Goal: Ask a question

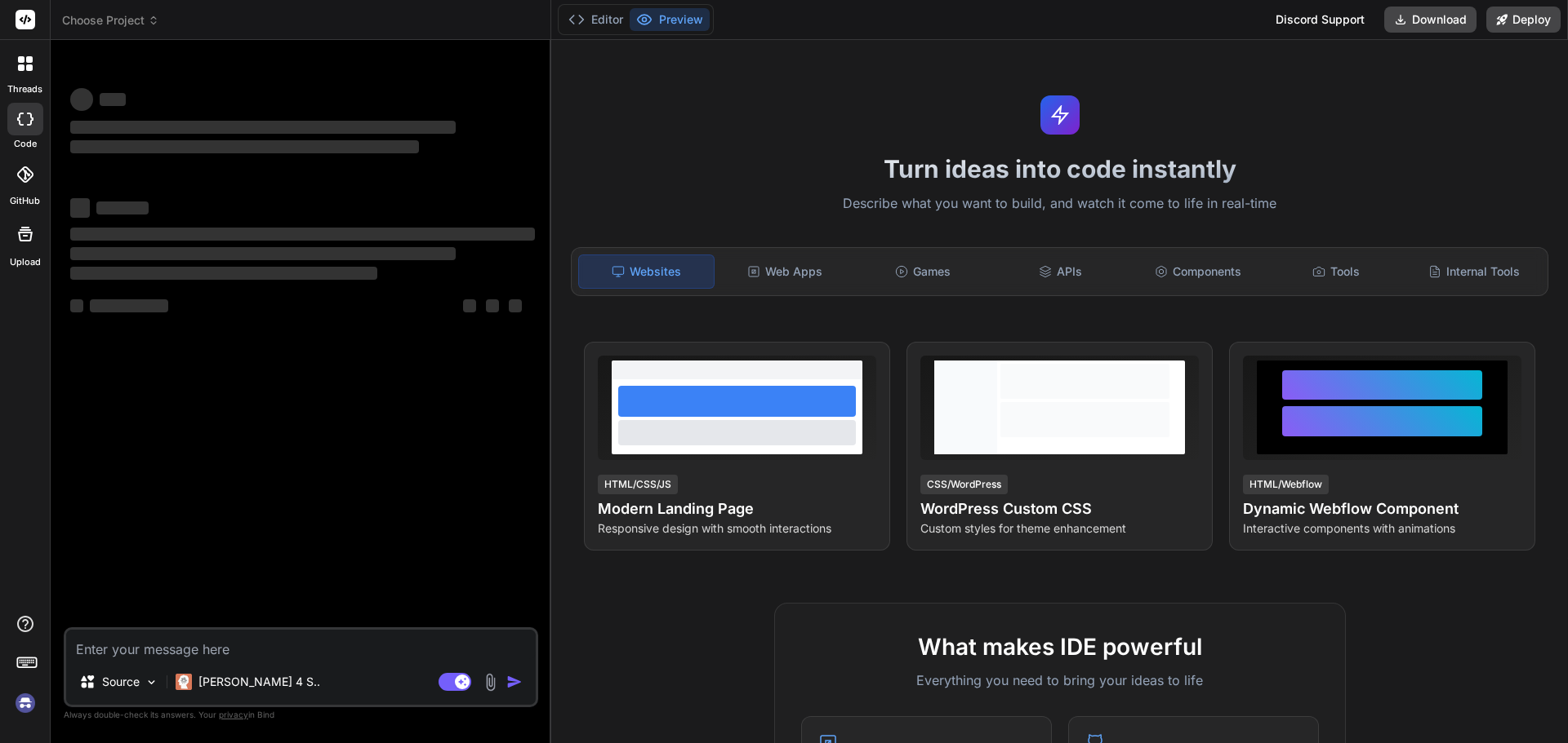
type textarea "x"
click at [135, 654] on textarea at bounding box center [300, 644] width 469 height 30
type textarea "c"
type textarea "x"
type textarea "cr"
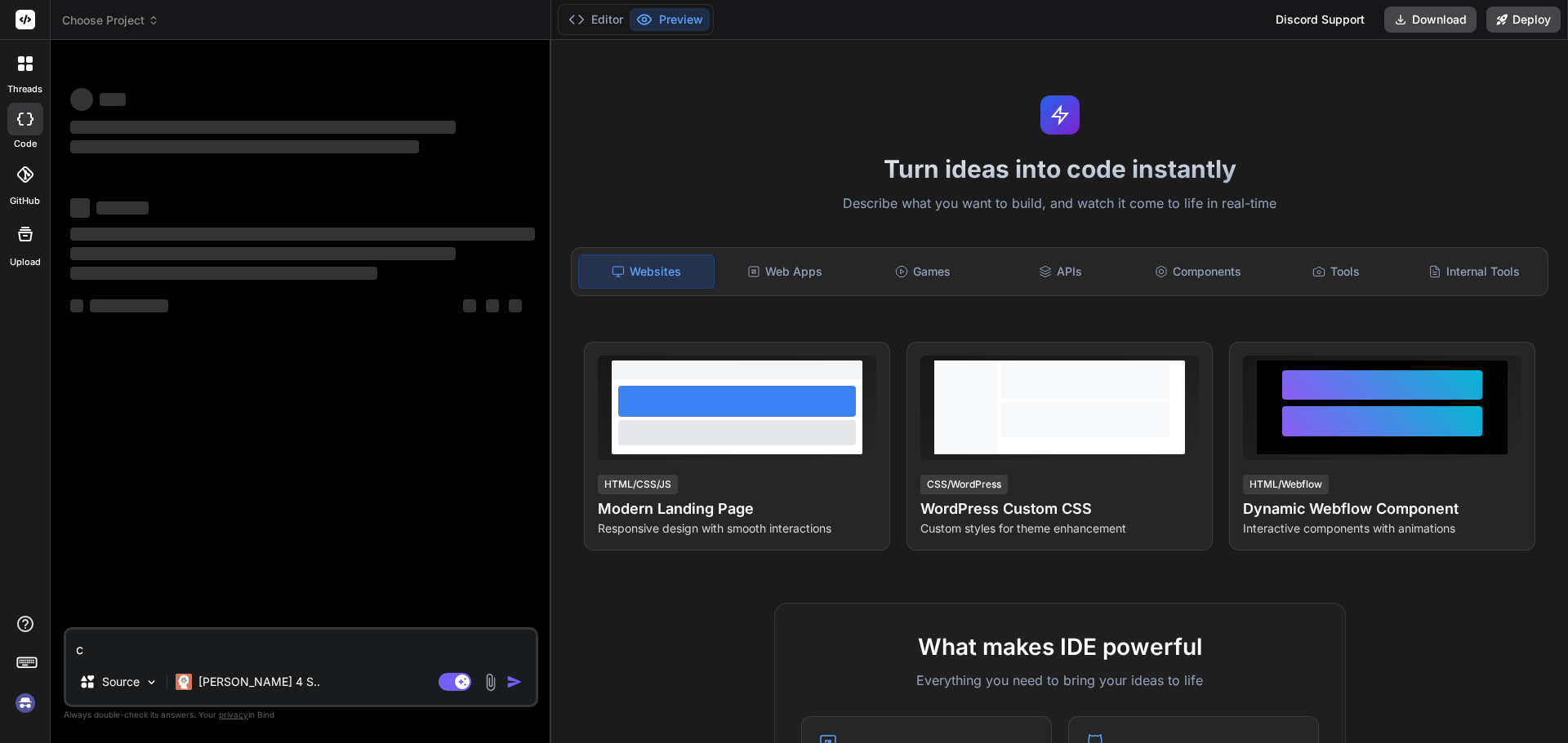
type textarea "x"
type textarea "cre"
type textarea "x"
type textarea "crea"
type textarea "x"
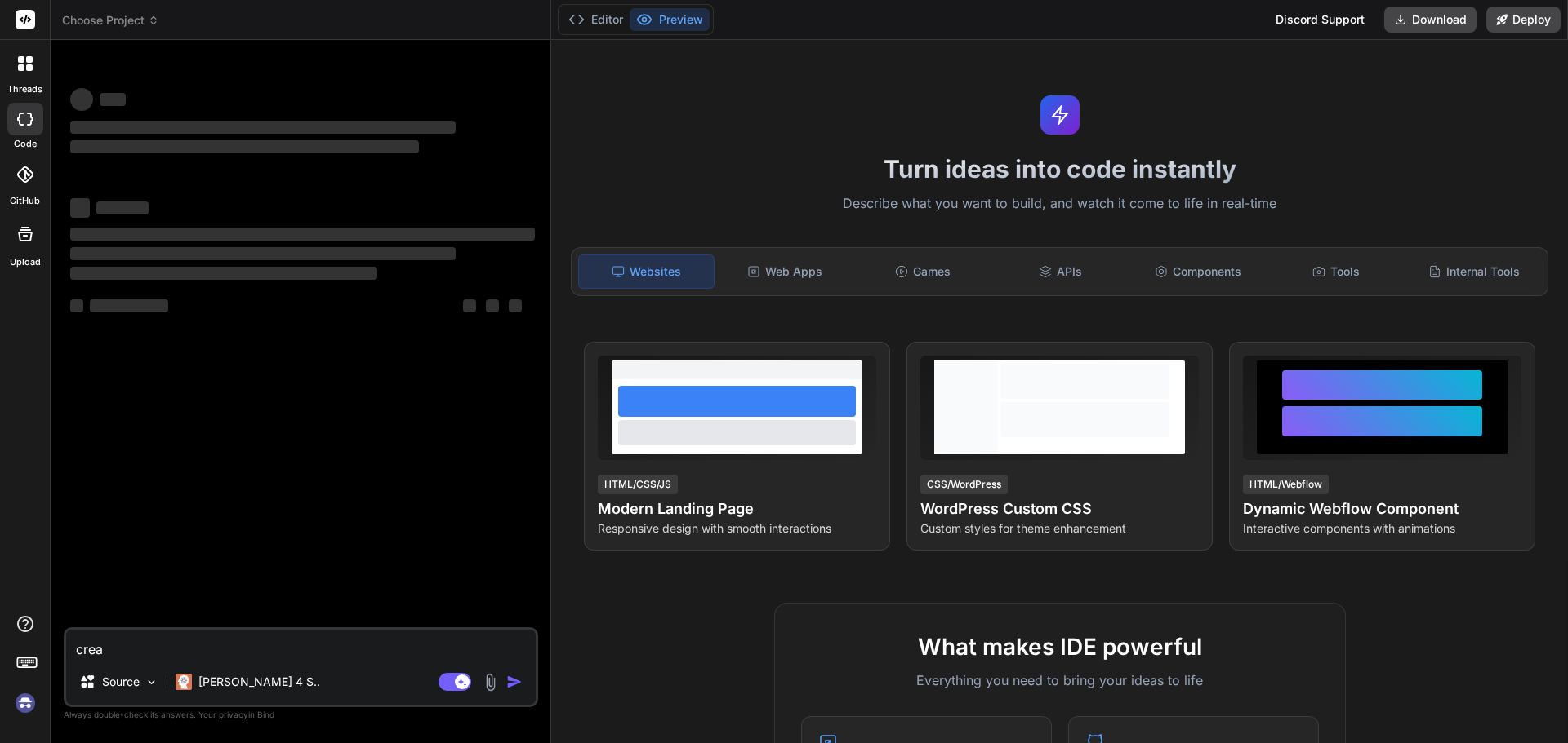
type textarea "crea"
type textarea "x"
type textarea "crea u"
type textarea "x"
type textarea "crea un"
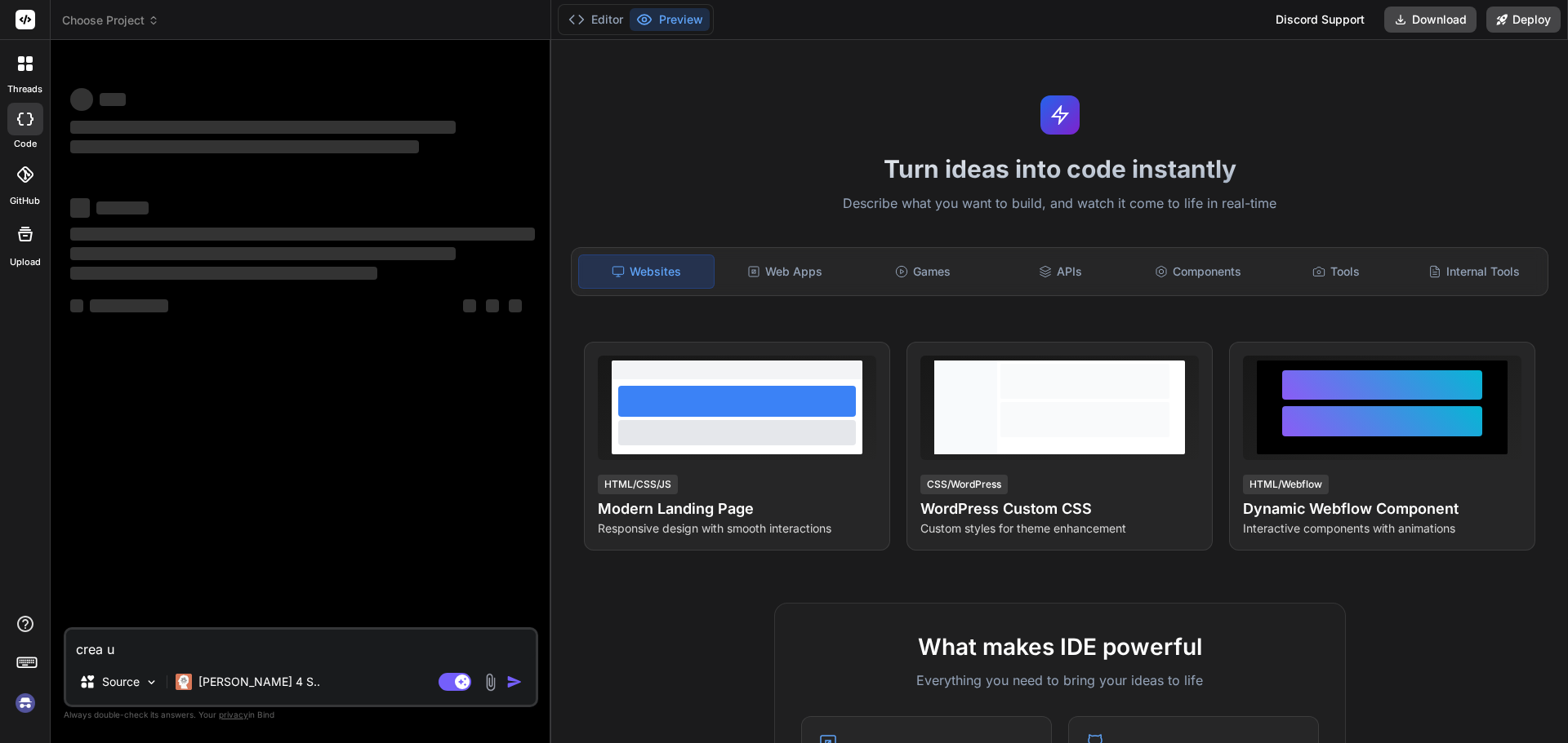
type textarea "x"
type textarea "crea un"
type textarea "x"
type textarea "crea un s"
type textarea "x"
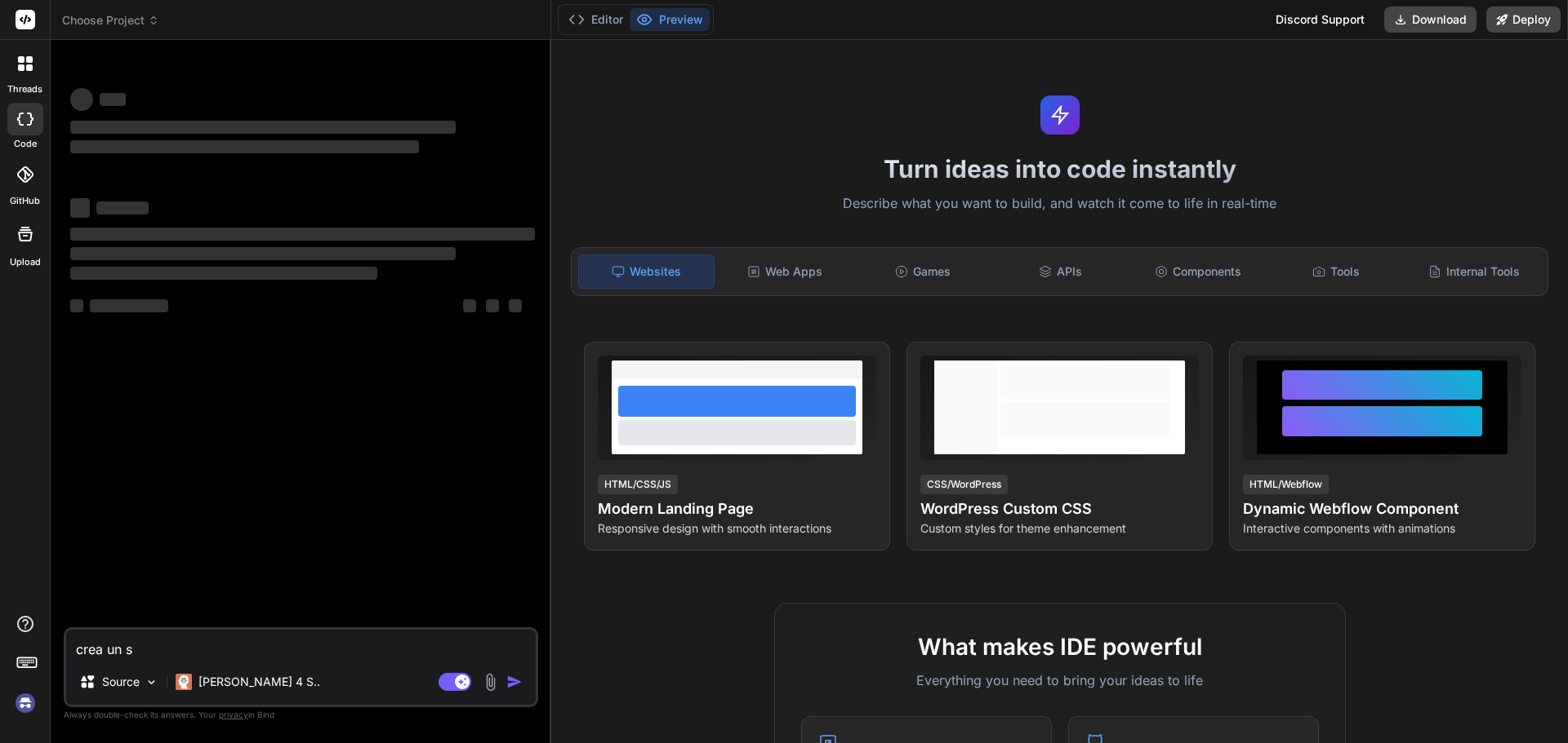
type textarea "crea un si"
type textarea "x"
type textarea "crea un sit"
type textarea "x"
type textarea "crea un sitio"
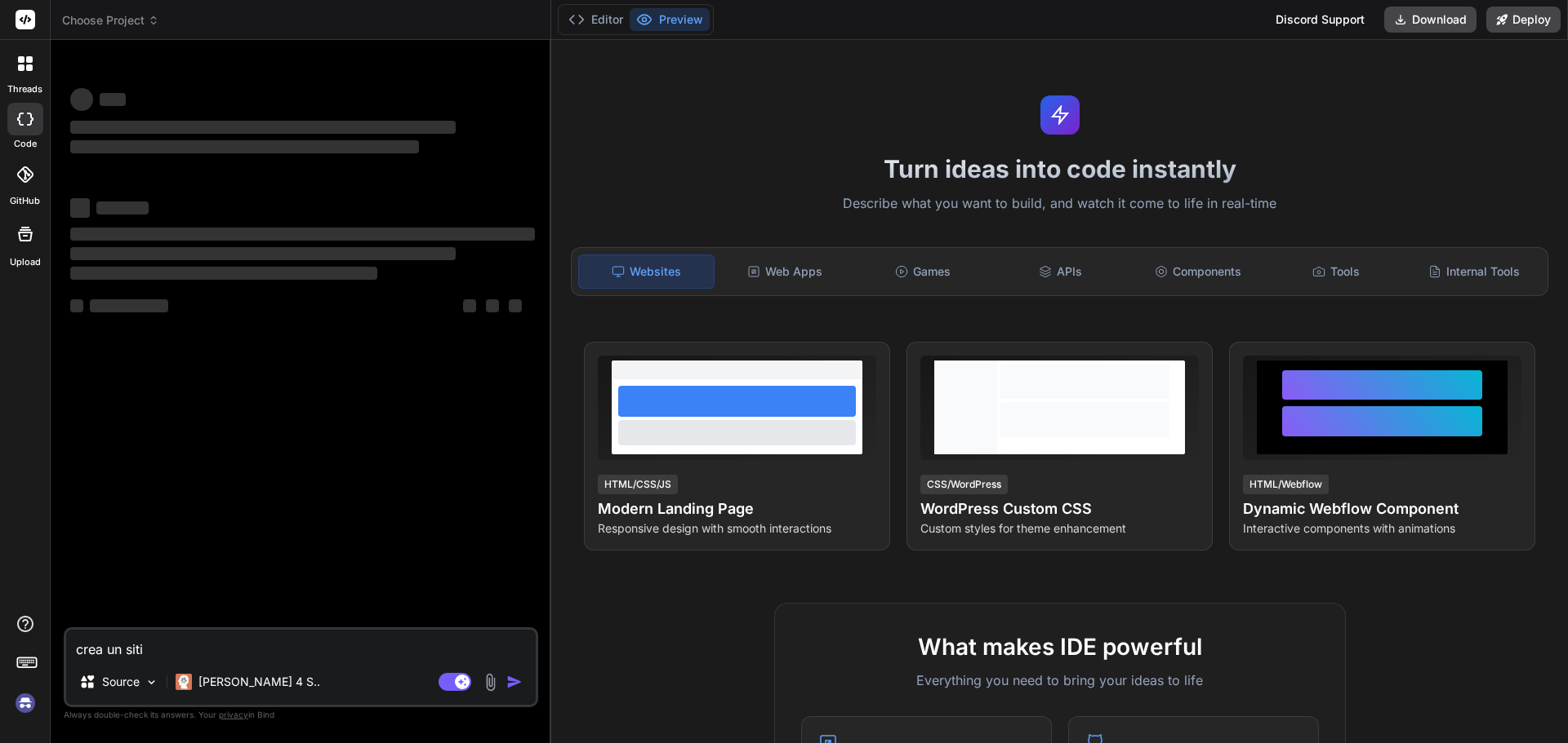
type textarea "x"
type textarea "crea un sitiop"
type textarea "x"
type textarea "crea un sitio"
type textarea "x"
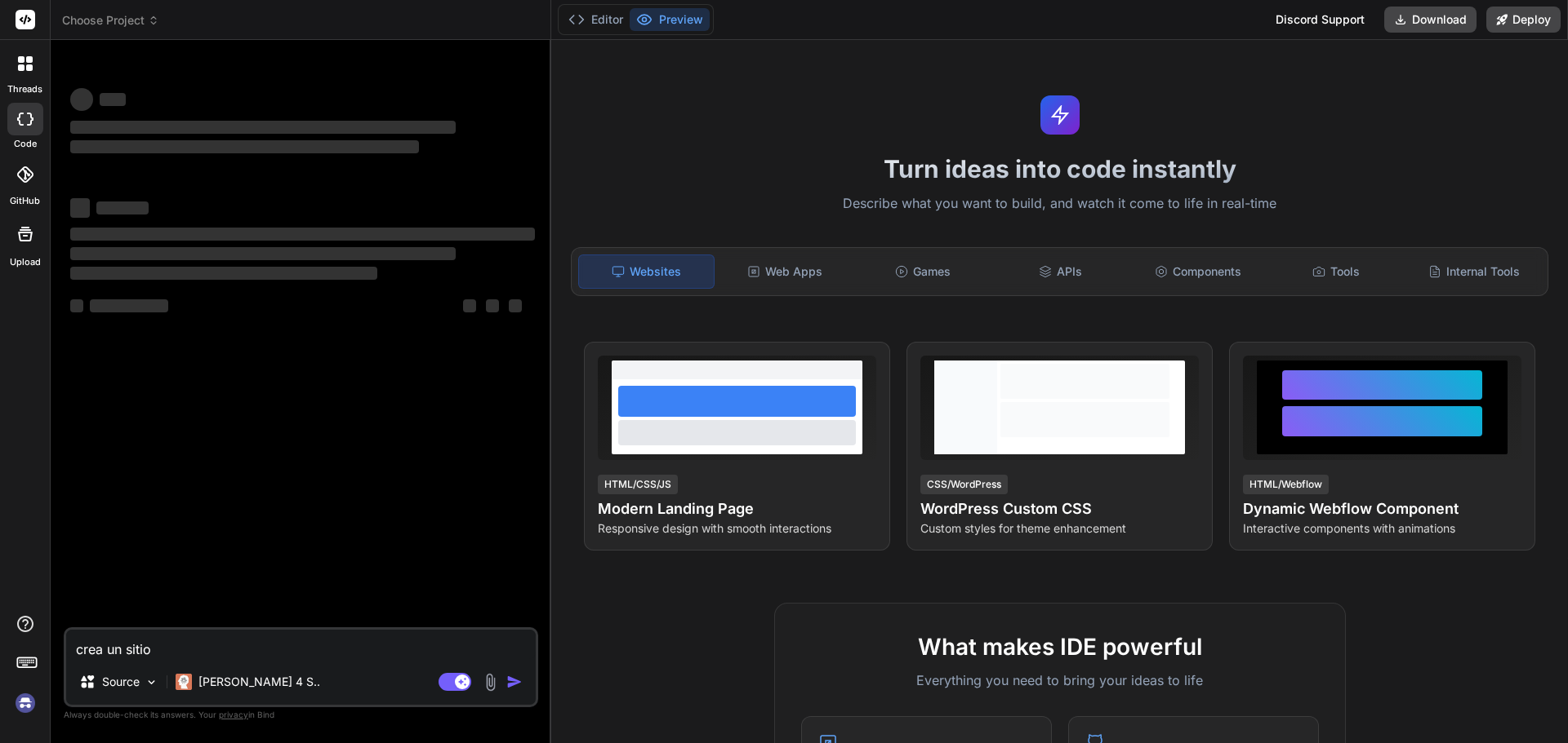
type textarea "crea un siti"
type textarea "x"
type textarea "crea un sitip"
type textarea "x"
type textarea "crea un sitip"
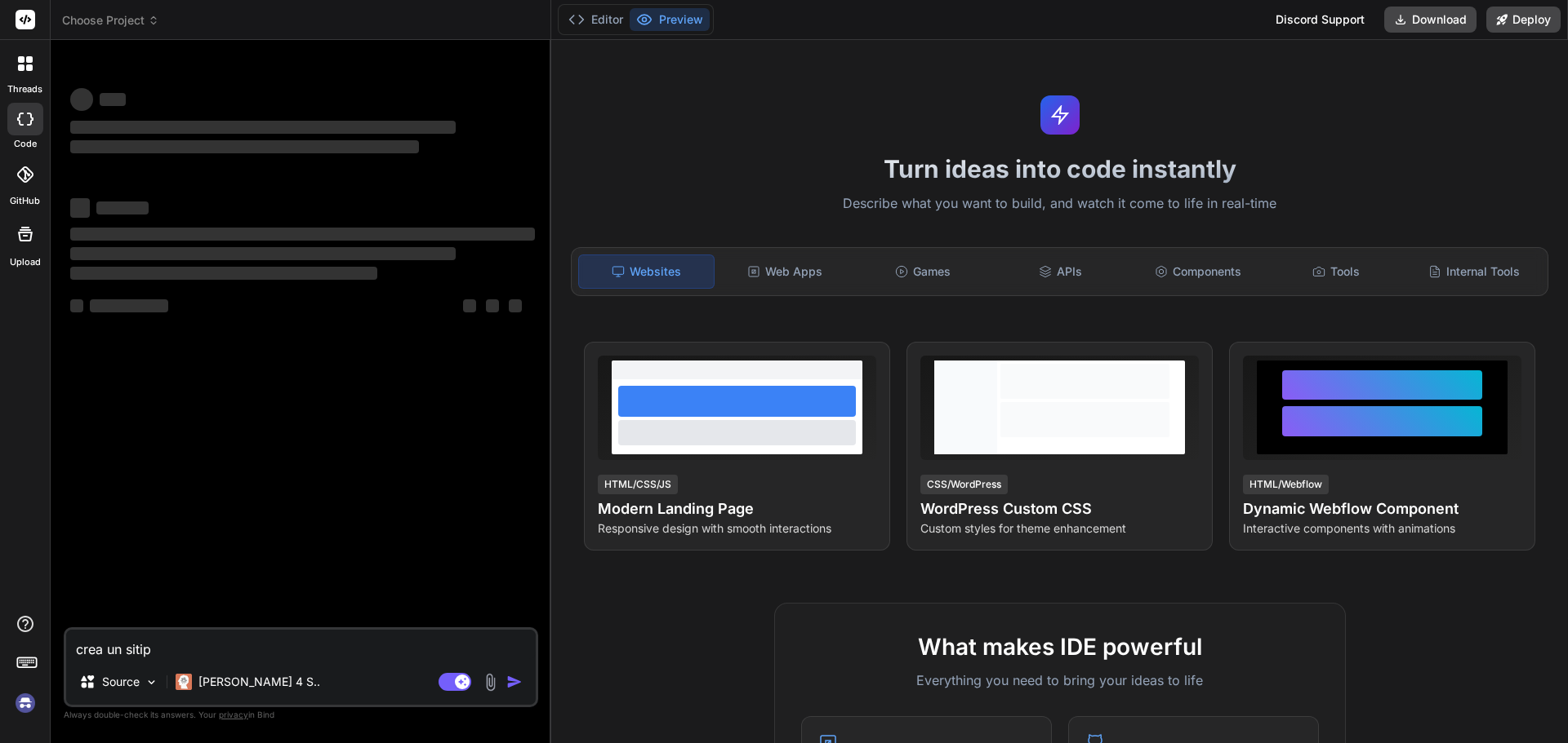
type textarea "x"
type textarea "crea un sitip i"
type textarea "x"
type textarea "crea un sitip is"
type textarea "x"
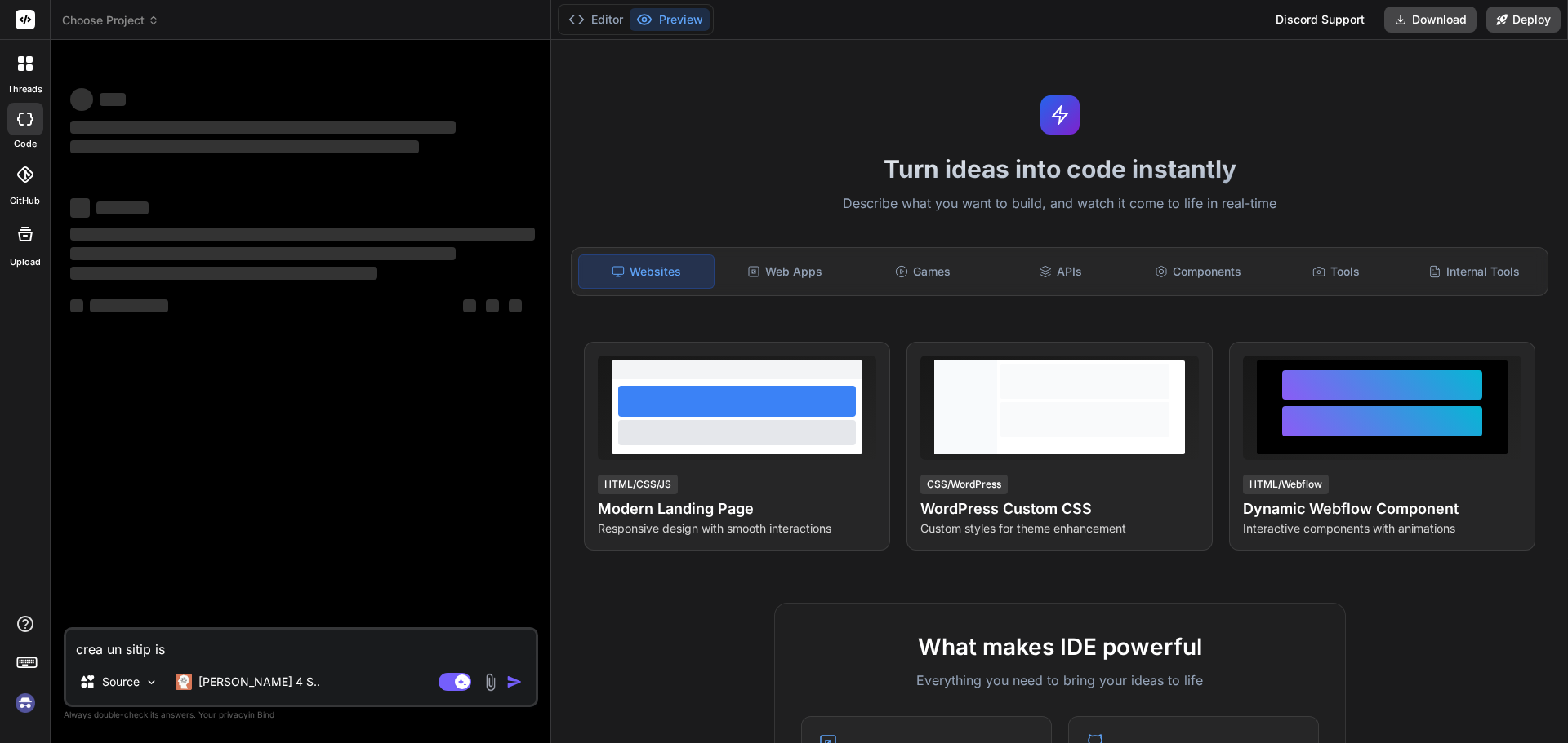
type textarea "crea un sitip isa"
type textarea "x"
type textarea "crea un sitip isad"
type textarea "x"
type textarea "crea un sitip isa"
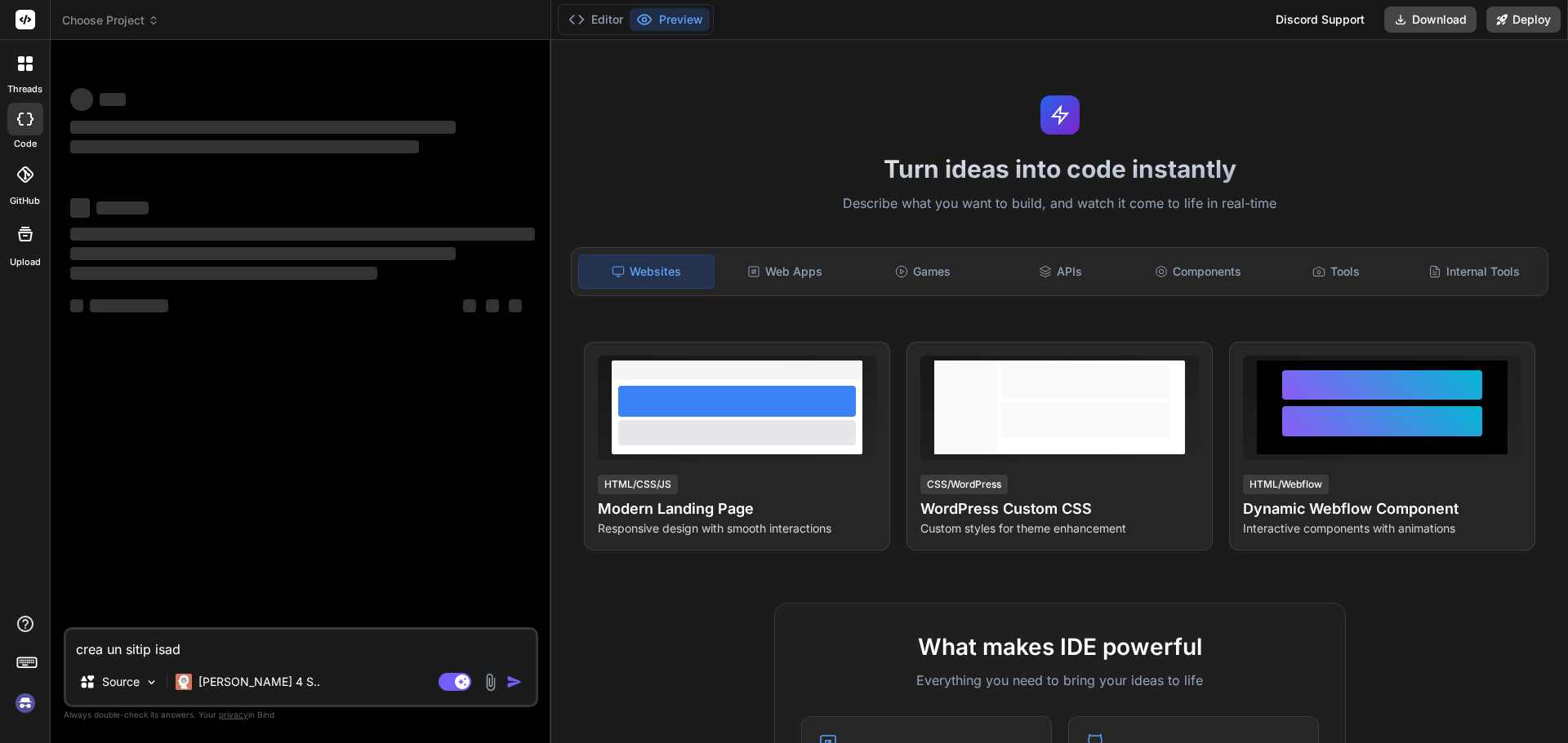
type textarea "x"
type textarea "crea un sitip is"
type textarea "x"
type textarea "crea un sitip i"
type textarea "x"
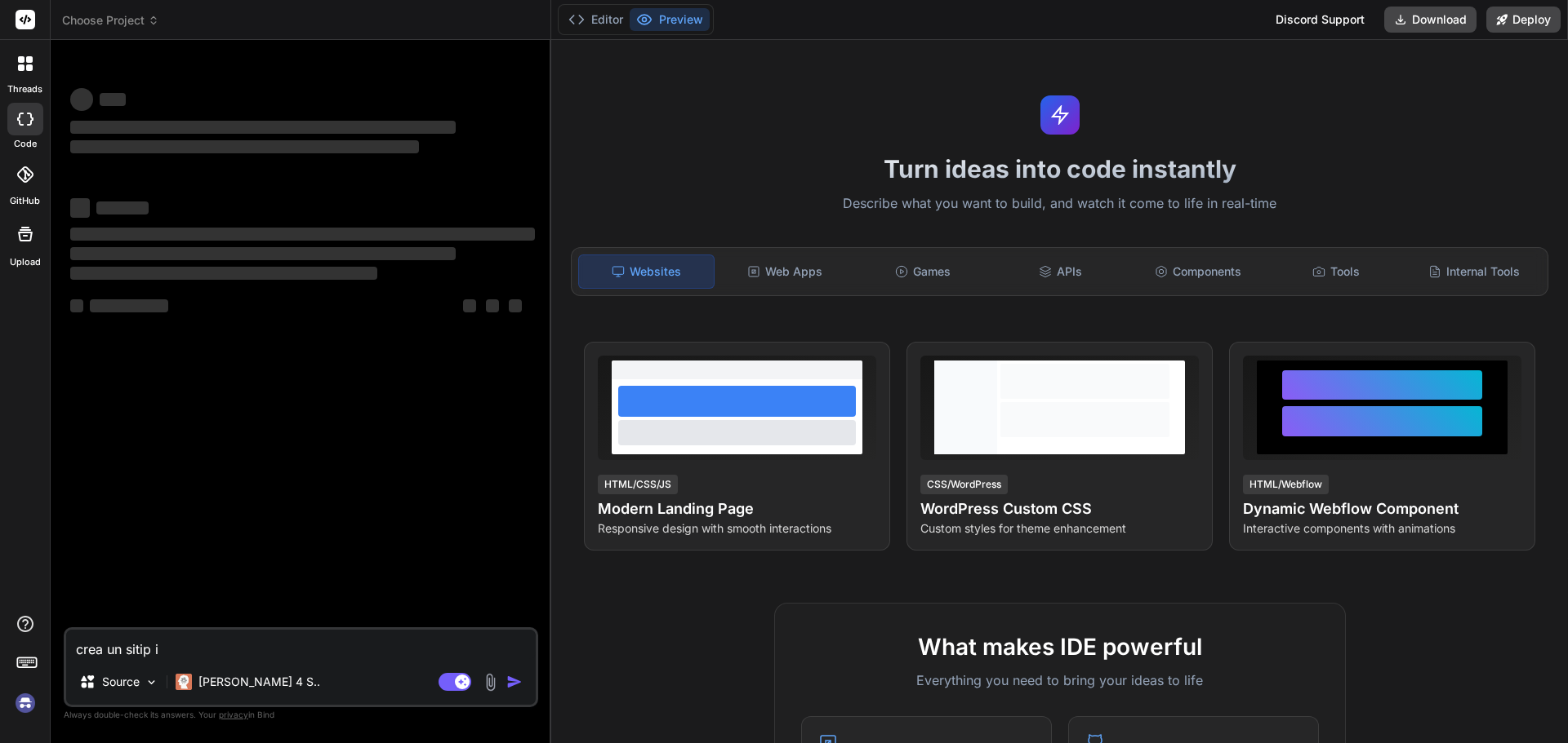
type textarea "crea un sitip"
type textarea "x"
type textarea "crea un sitip"
type textarea "x"
type textarea "crea un siti"
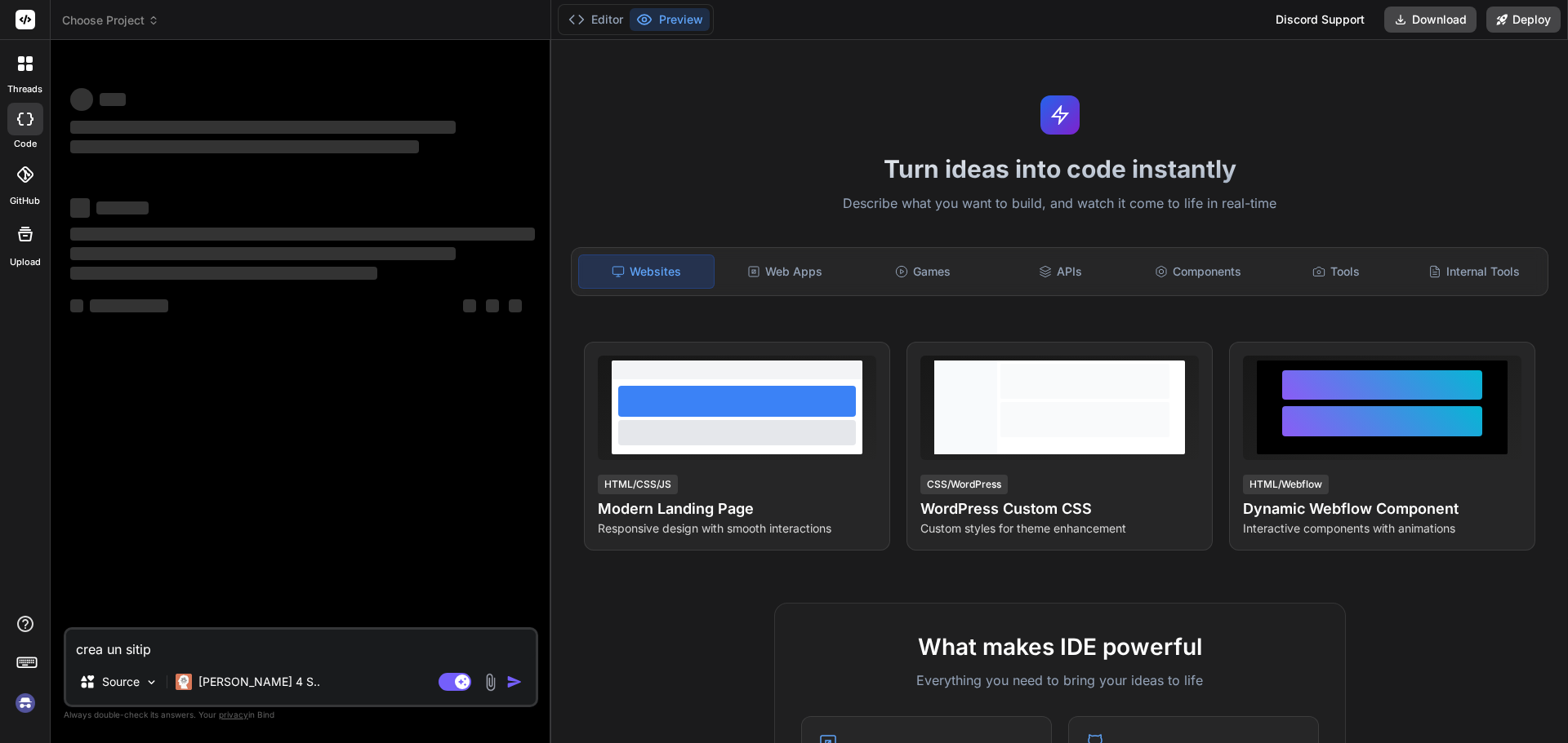
type textarea "x"
type textarea "crea un sit"
type textarea "x"
type textarea "crea un siti"
type textarea "x"
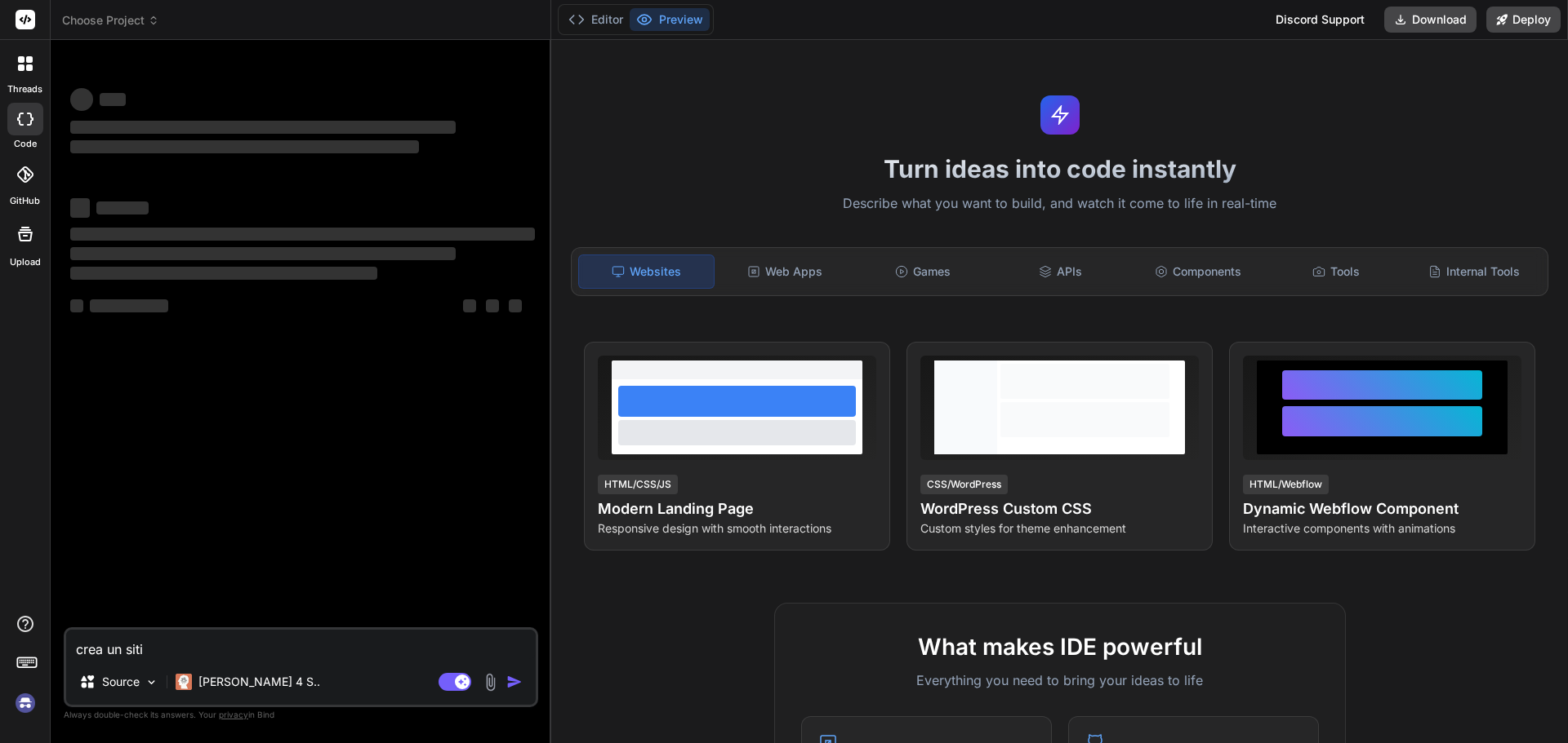
type textarea "crea un sitio"
type textarea "x"
type textarea "crea un sitio"
type textarea "x"
type textarea "crea un sitio q"
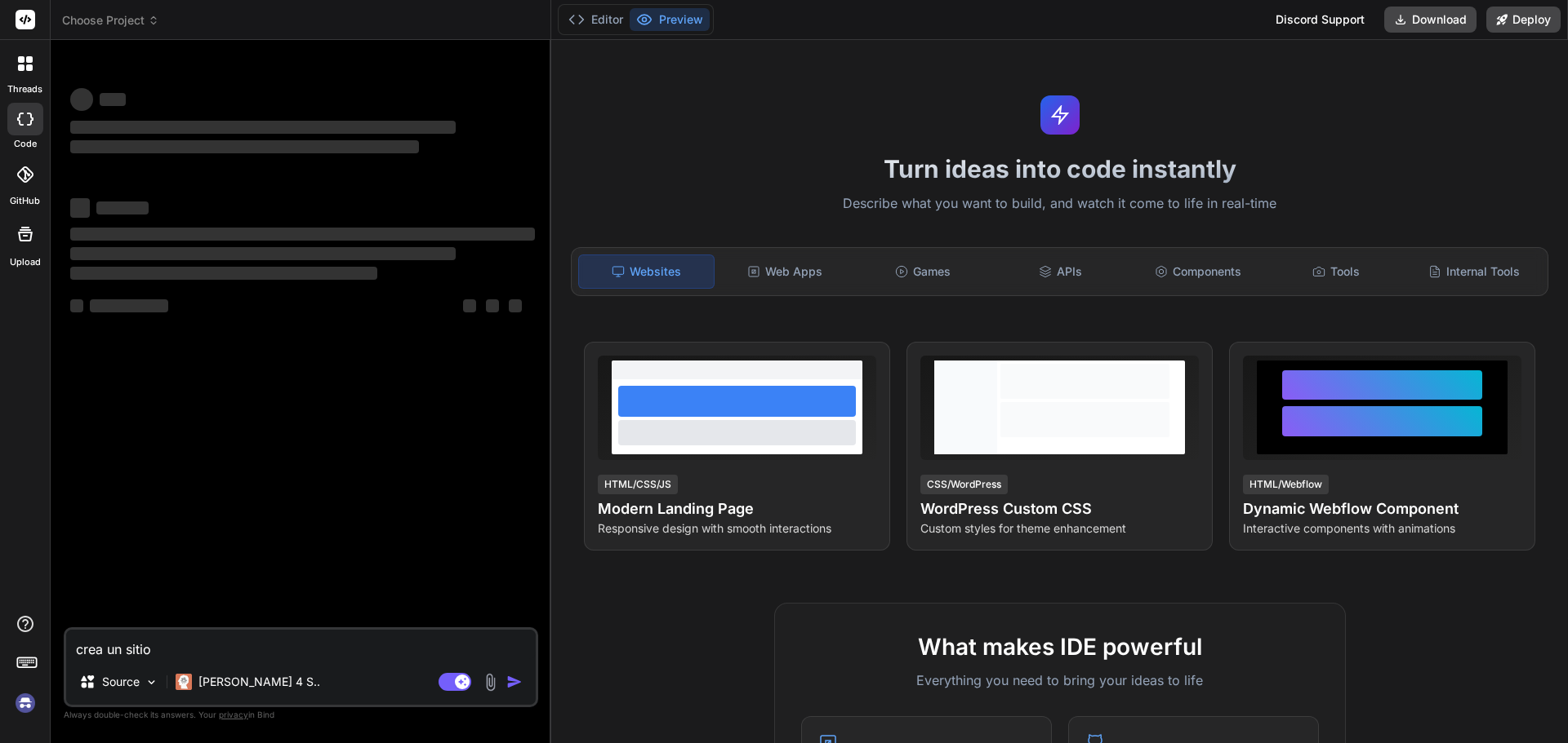
type textarea "x"
type textarea "crea un sitio qu"
type textarea "x"
type textarea "crea un sitio que"
type textarea "x"
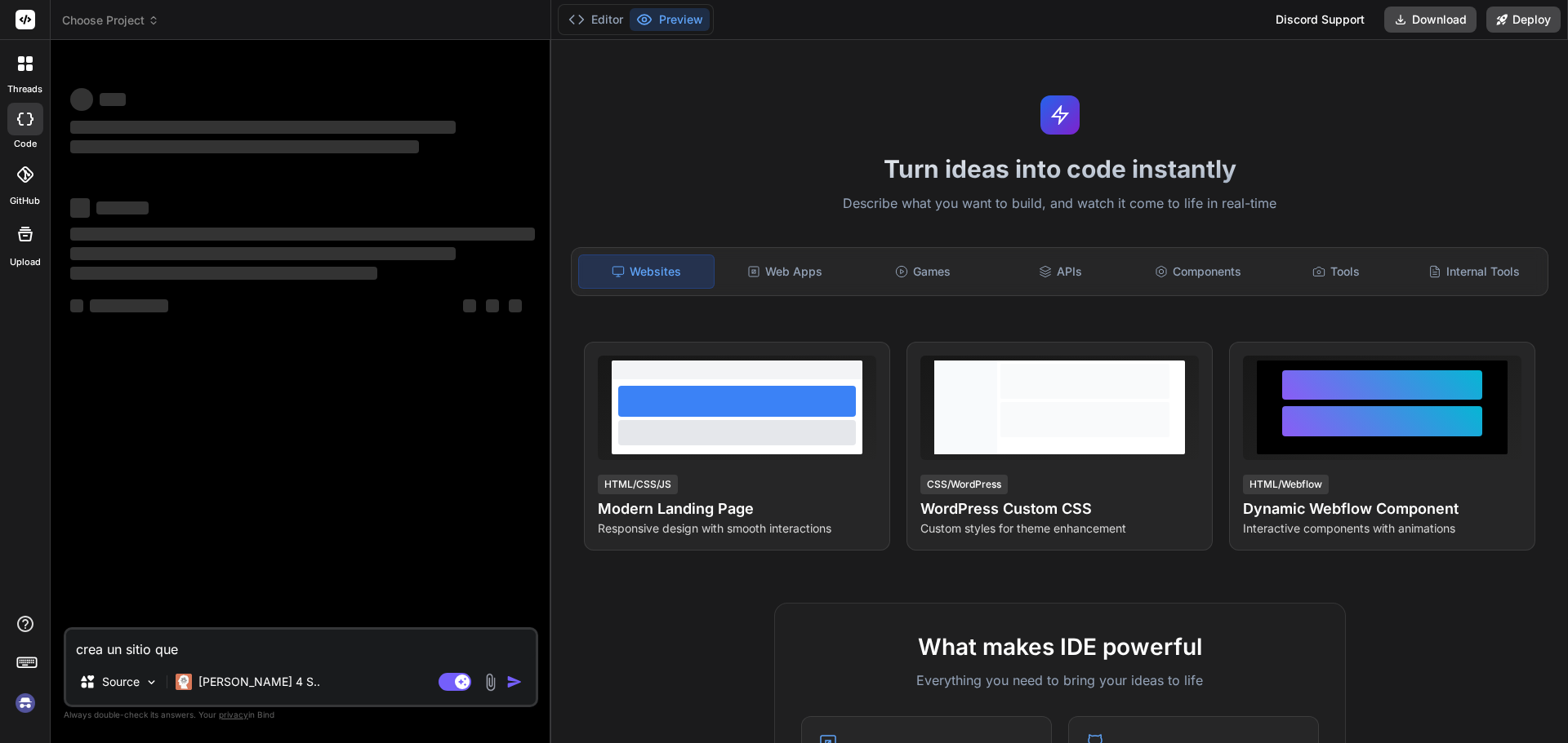
type textarea "crea un sitio que"
type textarea "x"
type textarea "crea un sitio que s"
type textarea "x"
type textarea "crea un d"
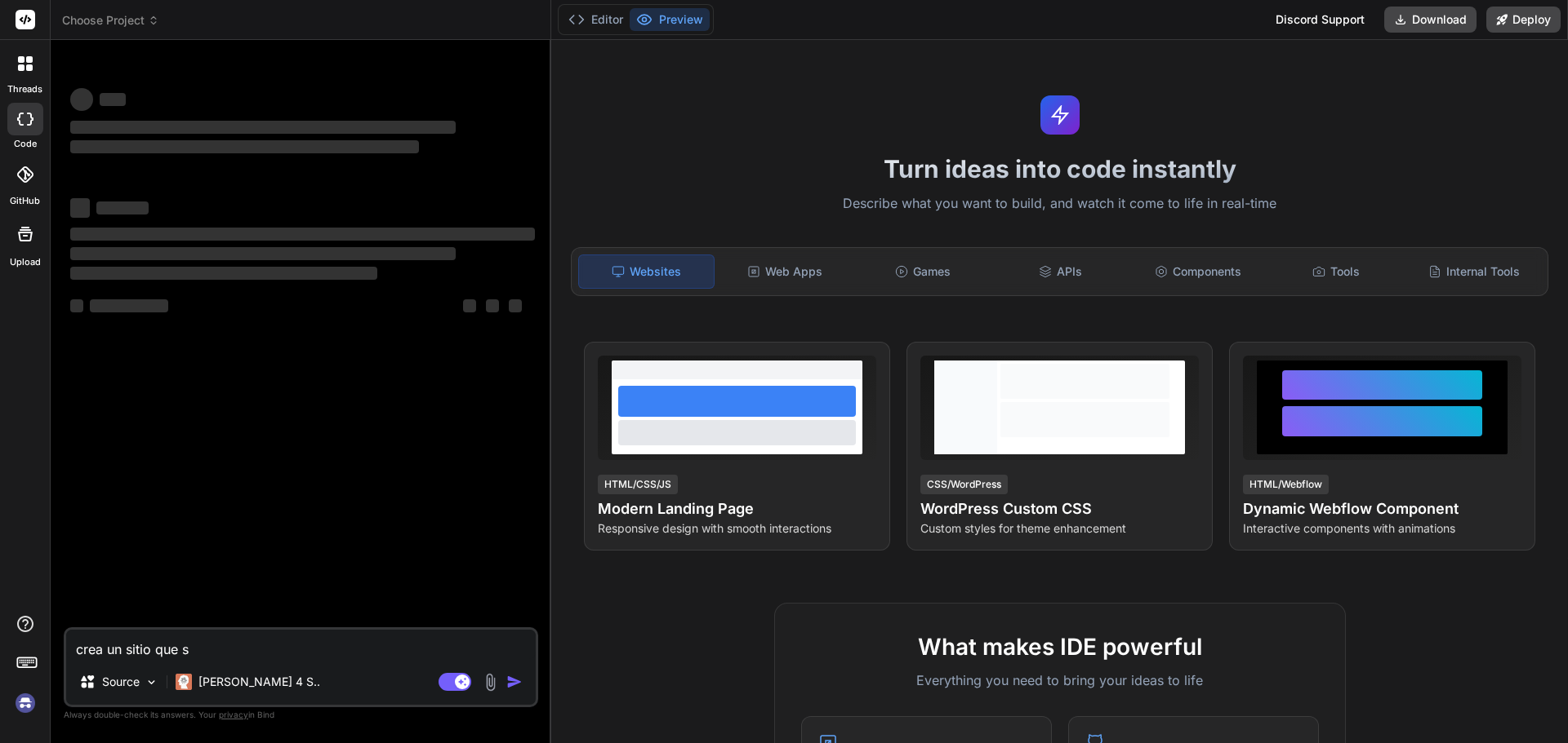
type textarea "x"
type textarea "crea un da"
type textarea "x"
type textarea "crea un das"
type textarea "x"
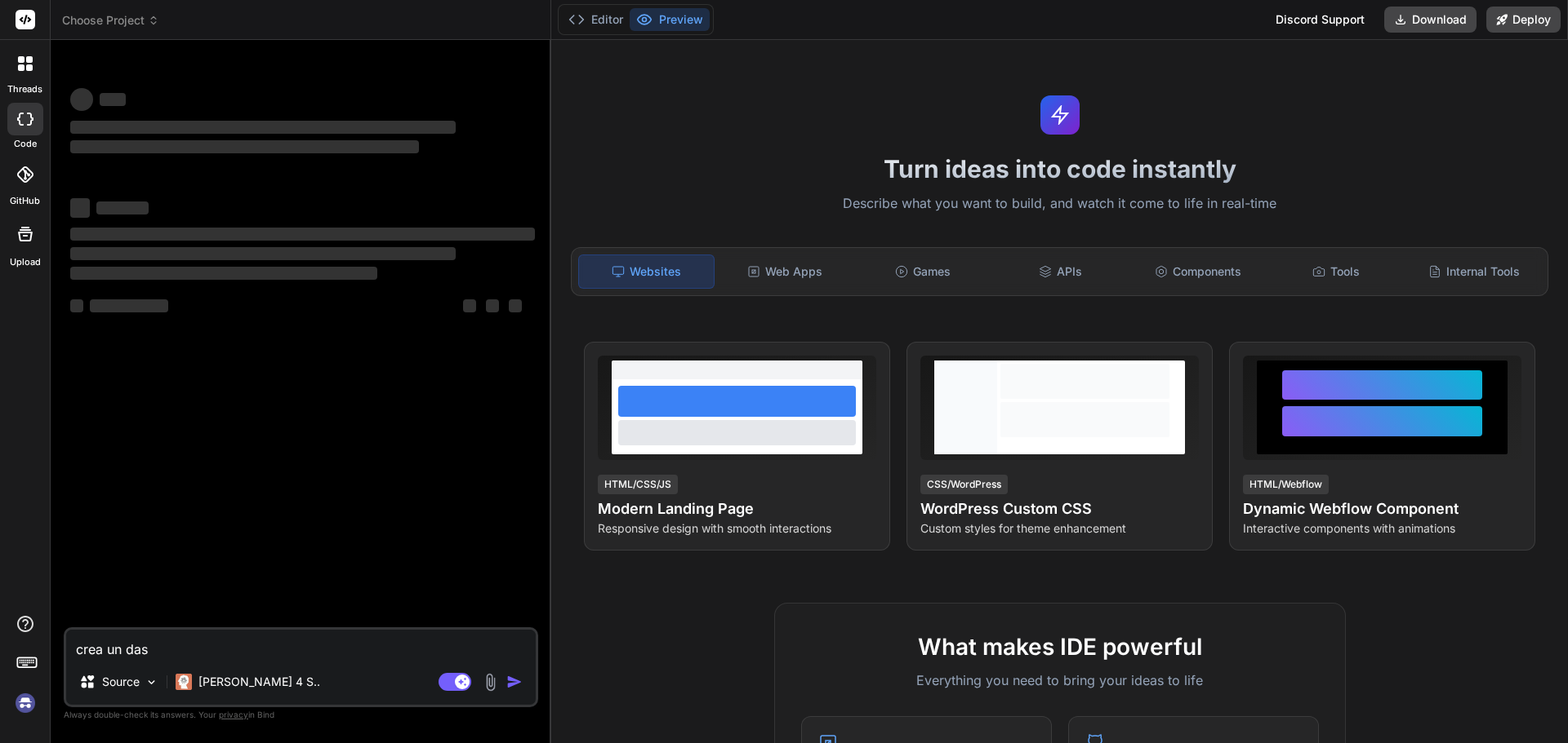
type textarea "crea un dasn"
type textarea "x"
type textarea "crea un das"
type textarea "x"
type textarea "crea un dash"
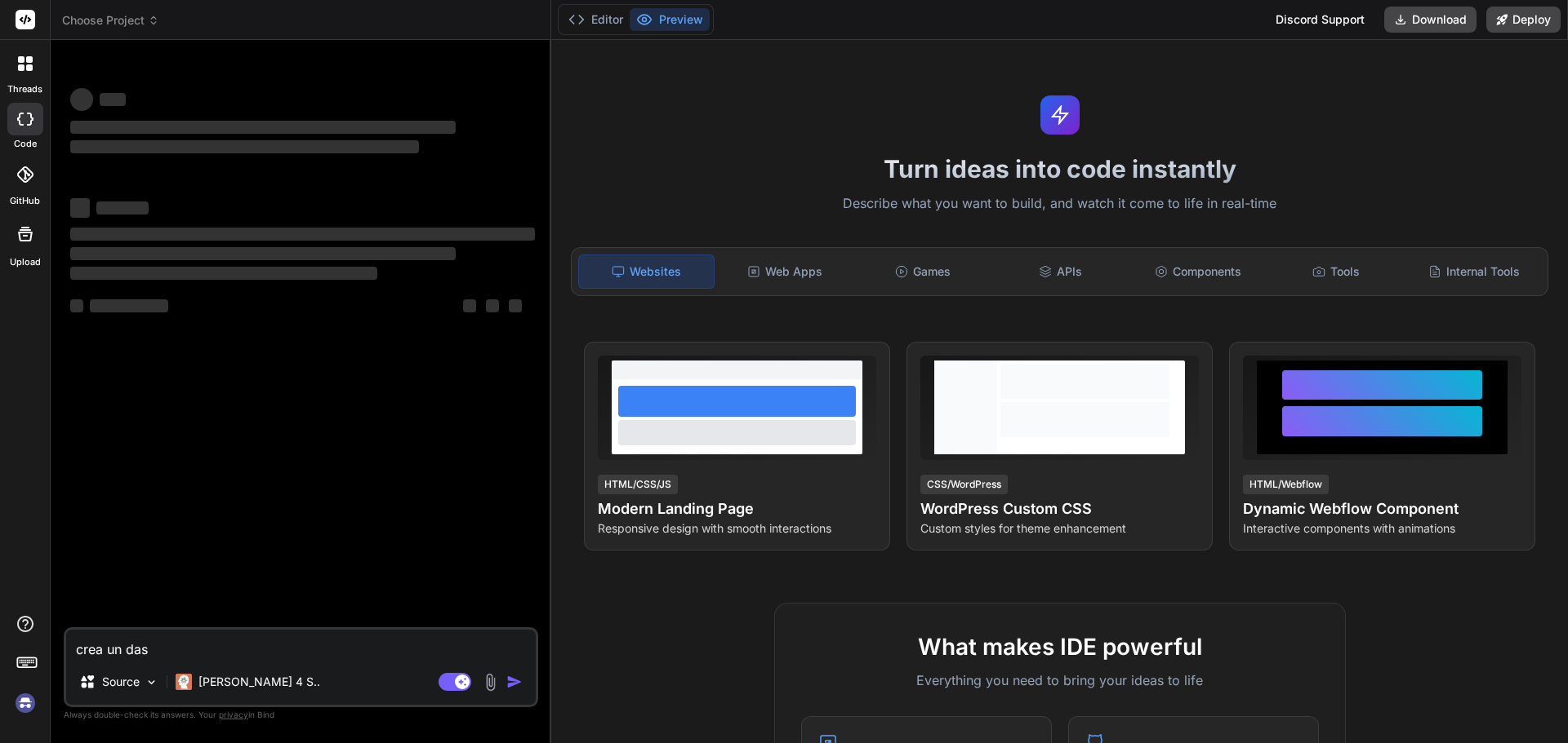
type textarea "x"
type textarea "crea un dashb"
type textarea "x"
type textarea "crea un [PERSON_NAME]"
type textarea "x"
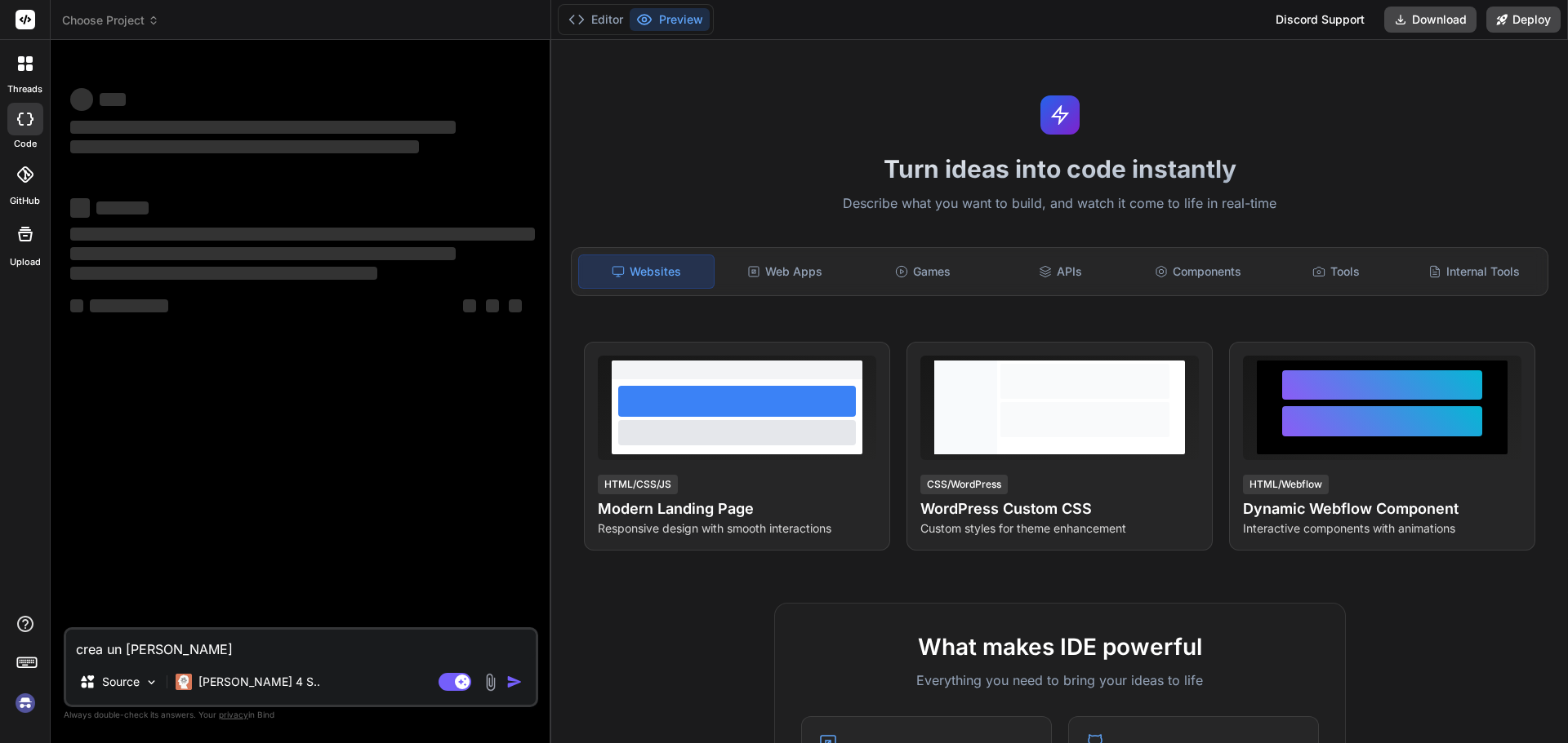
type textarea "crea un dashbar"
type textarea "x"
type textarea "crea un [PERSON_NAME]"
type textarea "x"
type textarea "crea un dashb"
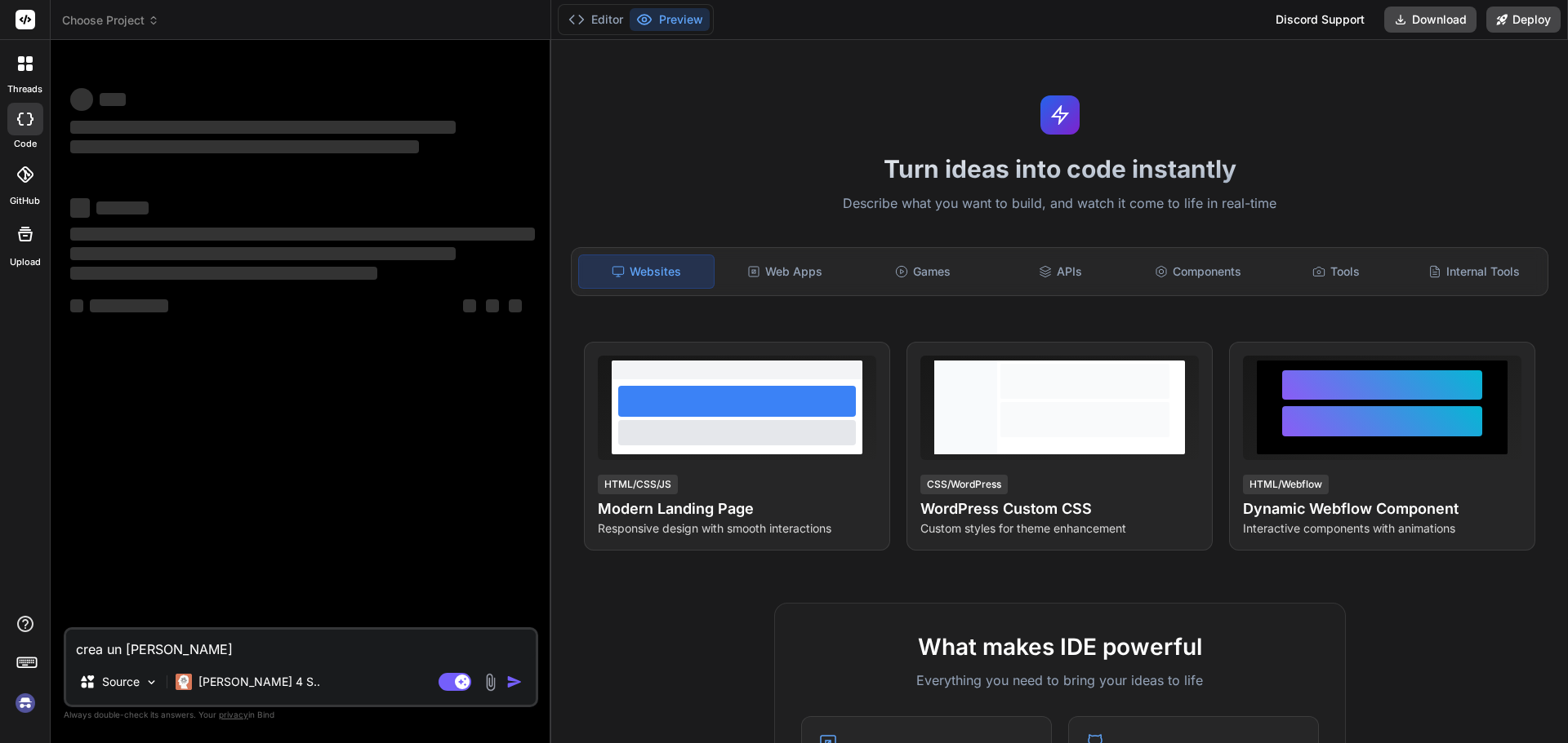
type textarea "x"
type textarea "crea un dashbo"
type textarea "x"
type textarea "crea un dashboa"
type textarea "x"
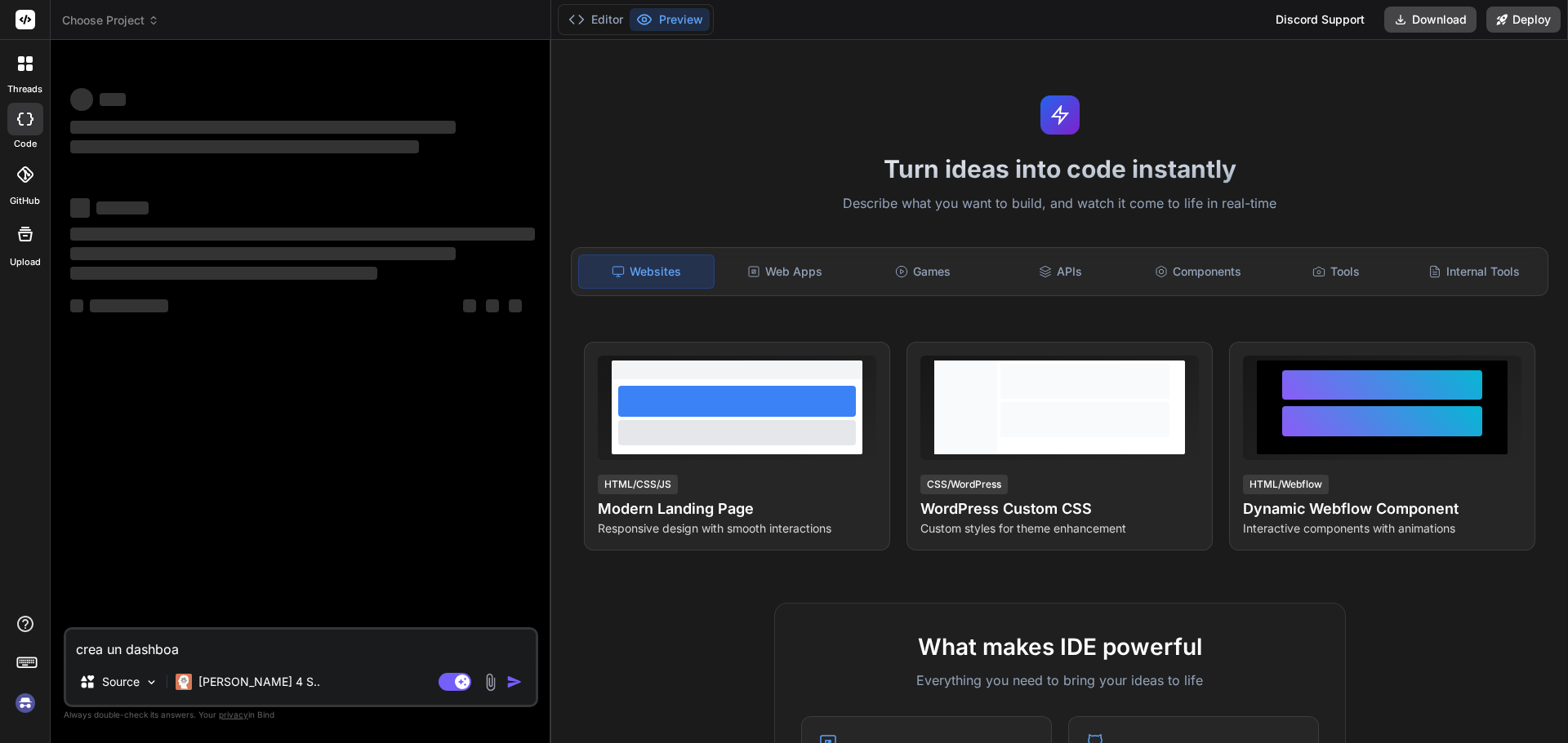
type textarea "crea un dashboar"
type textarea "x"
type textarea "crea un dashboard"
type textarea "x"
type textarea "crea un dashboard"
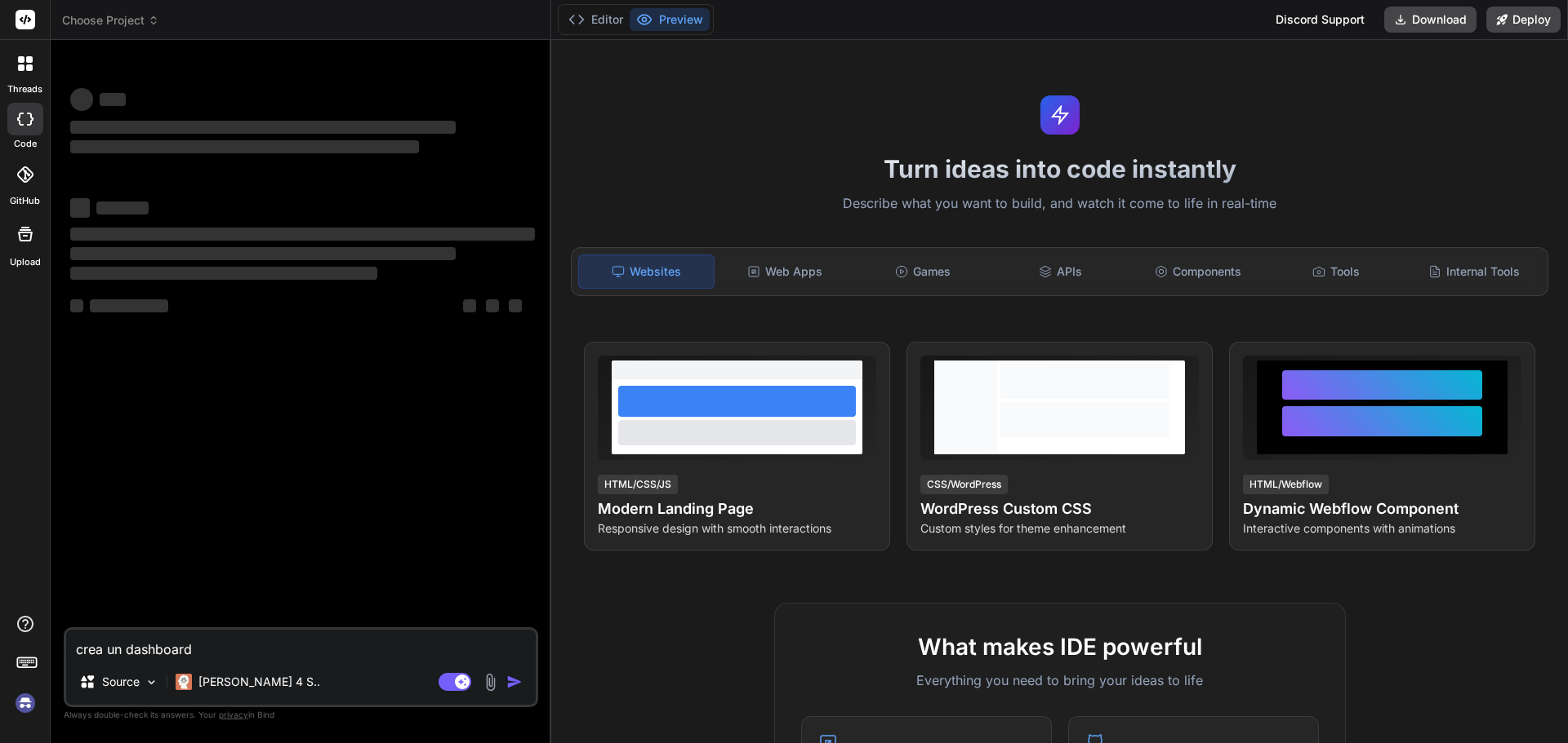
type textarea "x"
type textarea "crea un dashboard d"
type textarea "x"
type textarea "crea un dashboard de"
type textarea "x"
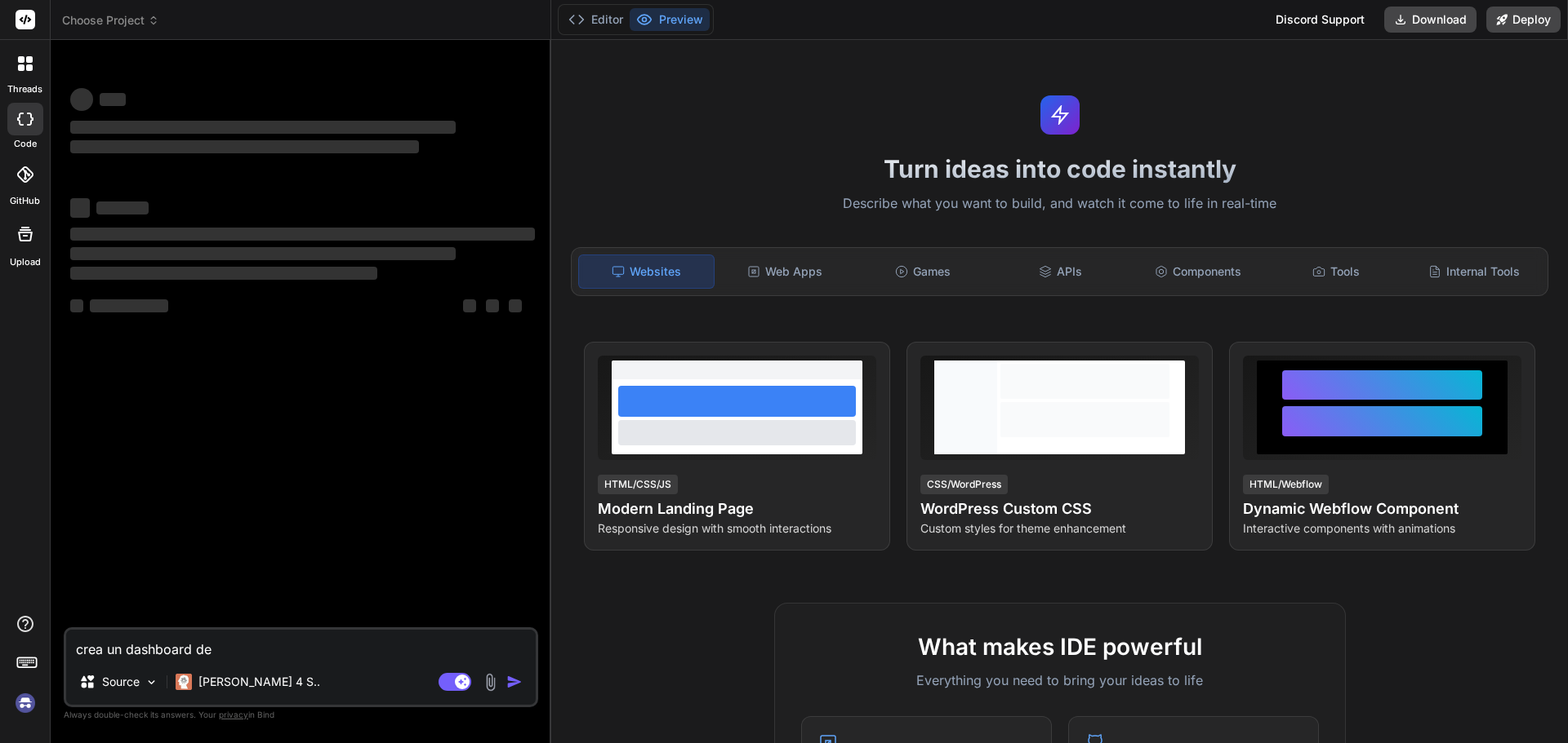
type textarea "crea un dashboard de"
type textarea "x"
type textarea "crea un dashboard de l"
type textarea "x"
type textarea "crea un dashboard [PERSON_NAME]"
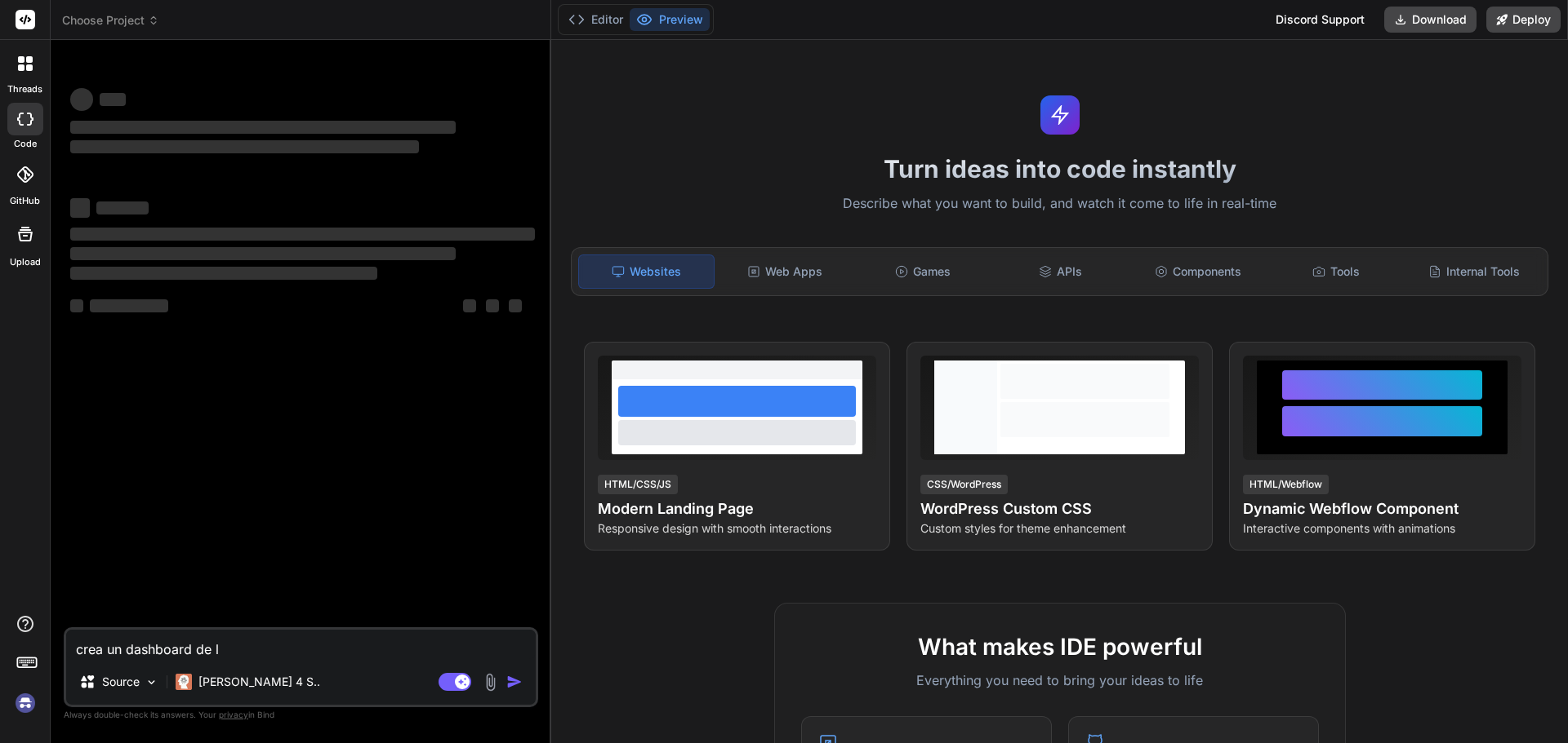
type textarea "x"
type textarea "crea un dashboard de lic"
type textarea "x"
type textarea "crea un dashboard de lice"
type textarea "x"
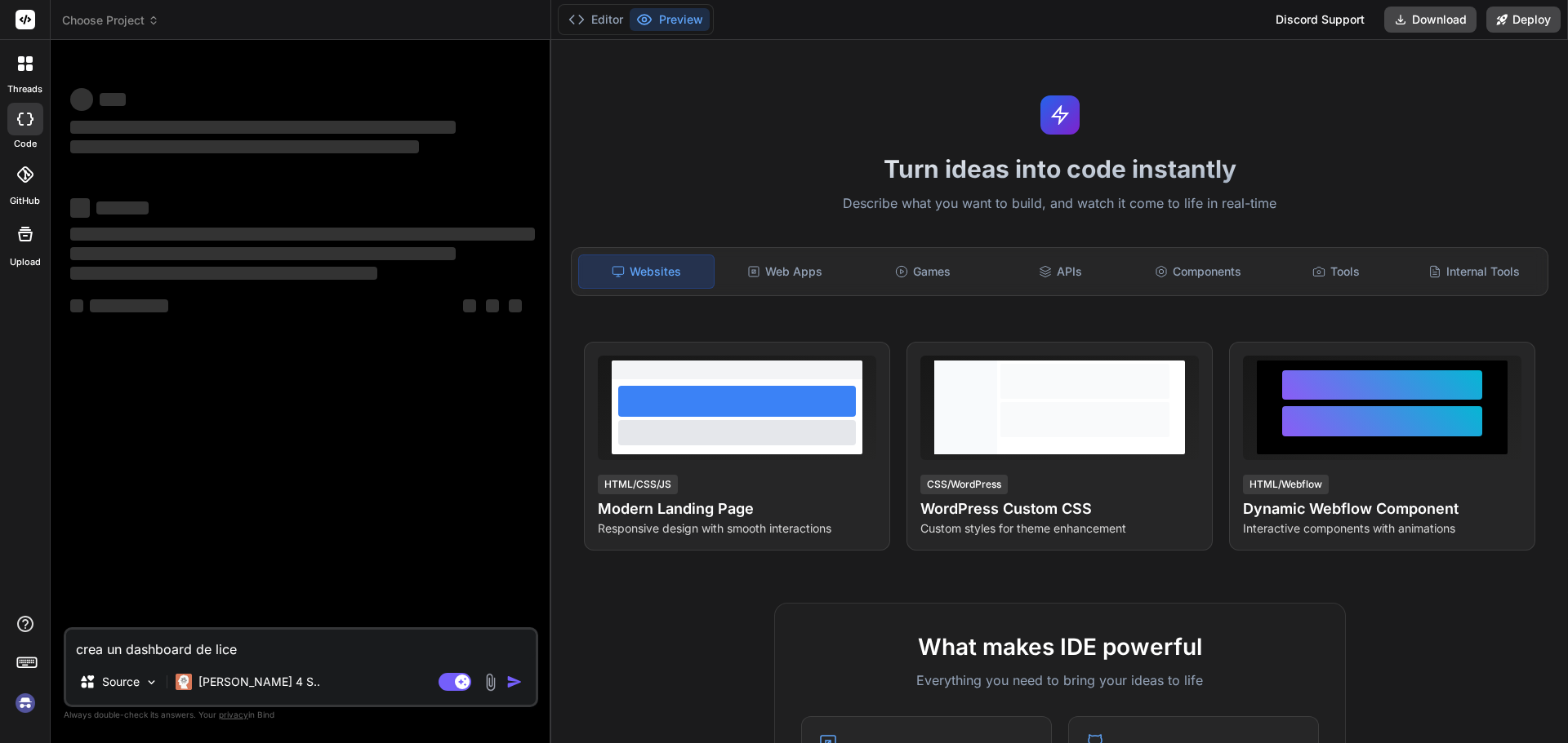
type textarea "crea un dashboard de licen"
type textarea "x"
type textarea "crea un dashboard de licenc"
type textarea "x"
type textarea "crea un dashboard de licenci"
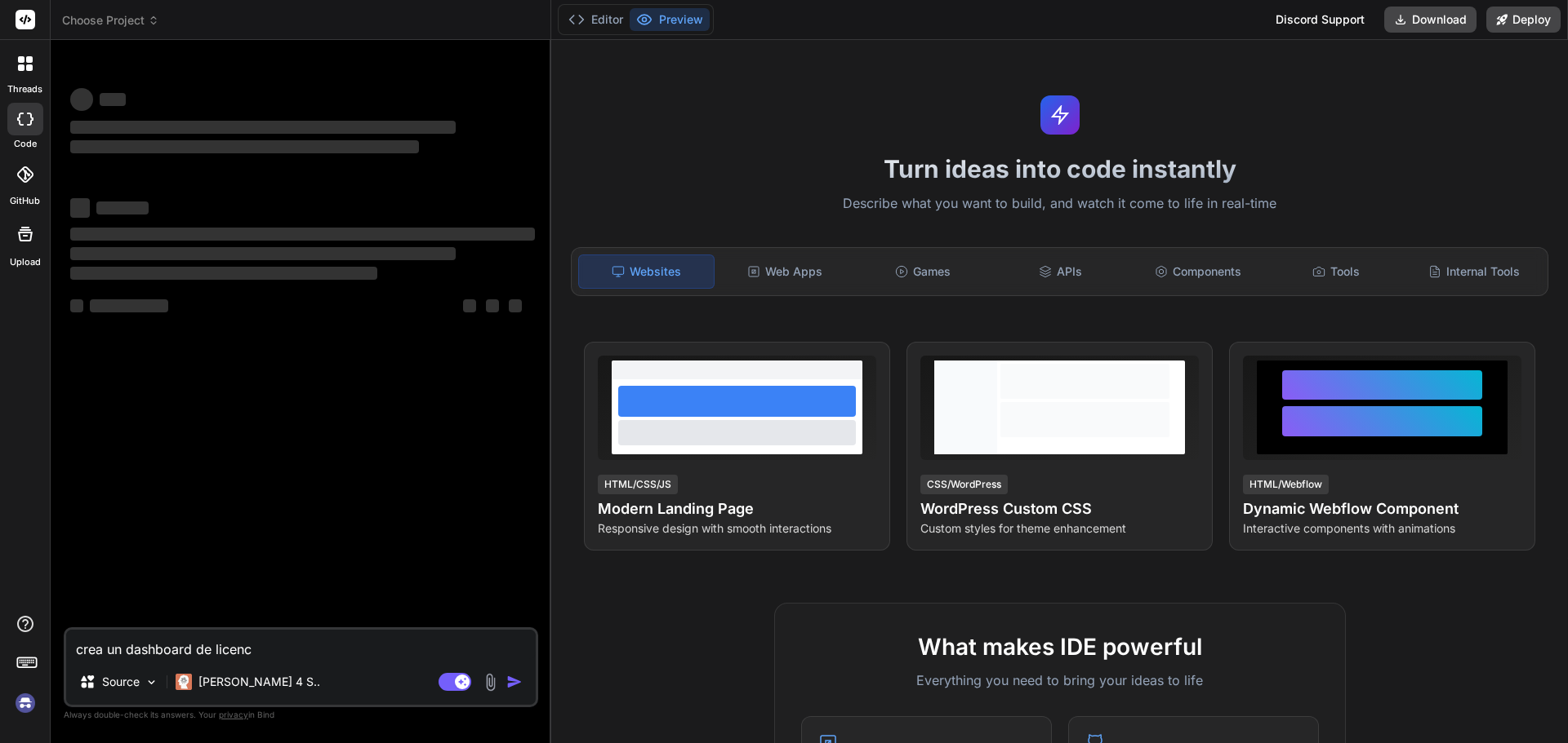
type textarea "x"
type textarea "crea un dashboard de licencia"
type textarea "x"
type textarea "crea un dashboard de licencias"
type textarea "x"
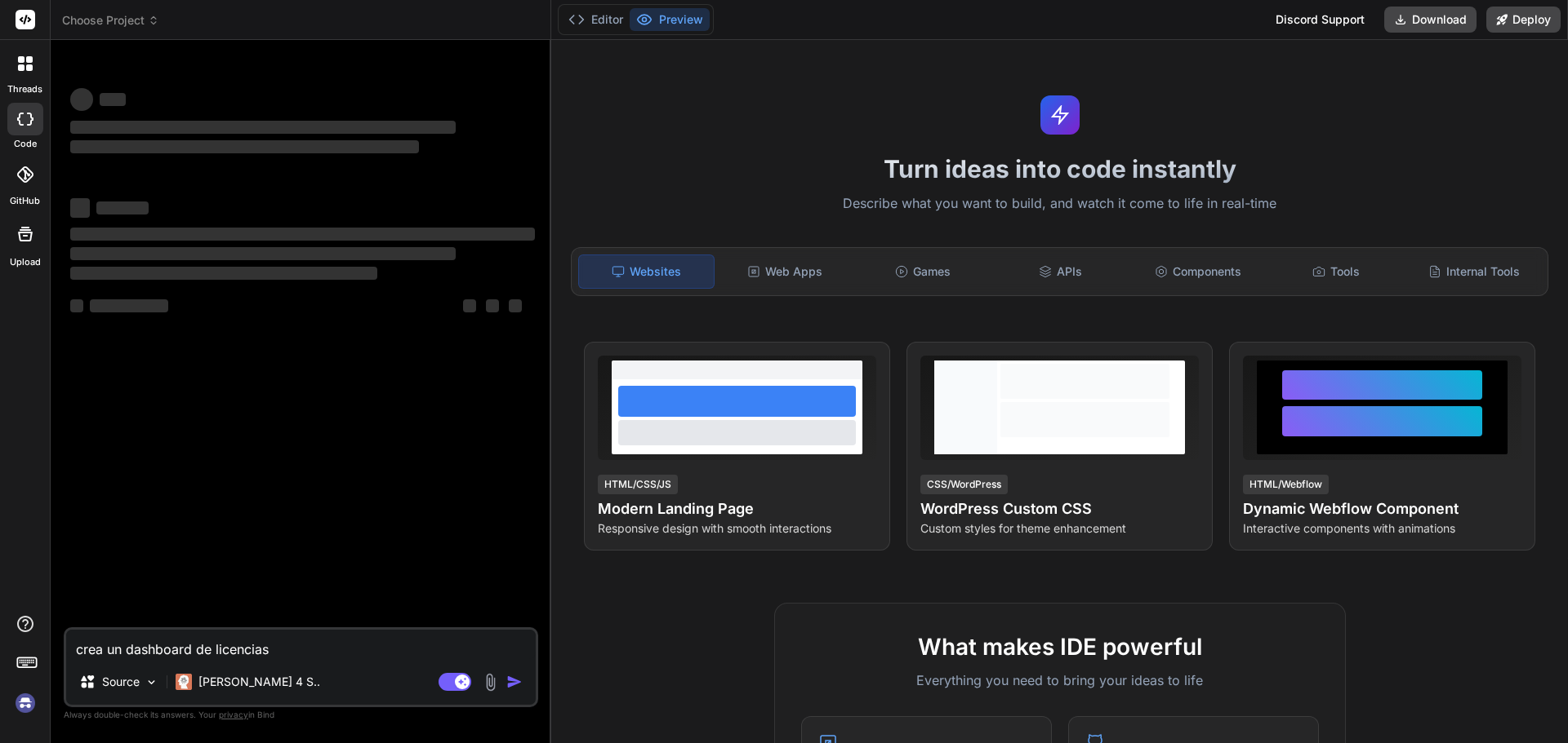
type textarea "crea un dashboard q"
type textarea "x"
type textarea "crea un dashboard qu"
type textarea "x"
type textarea "crea un dashboard que"
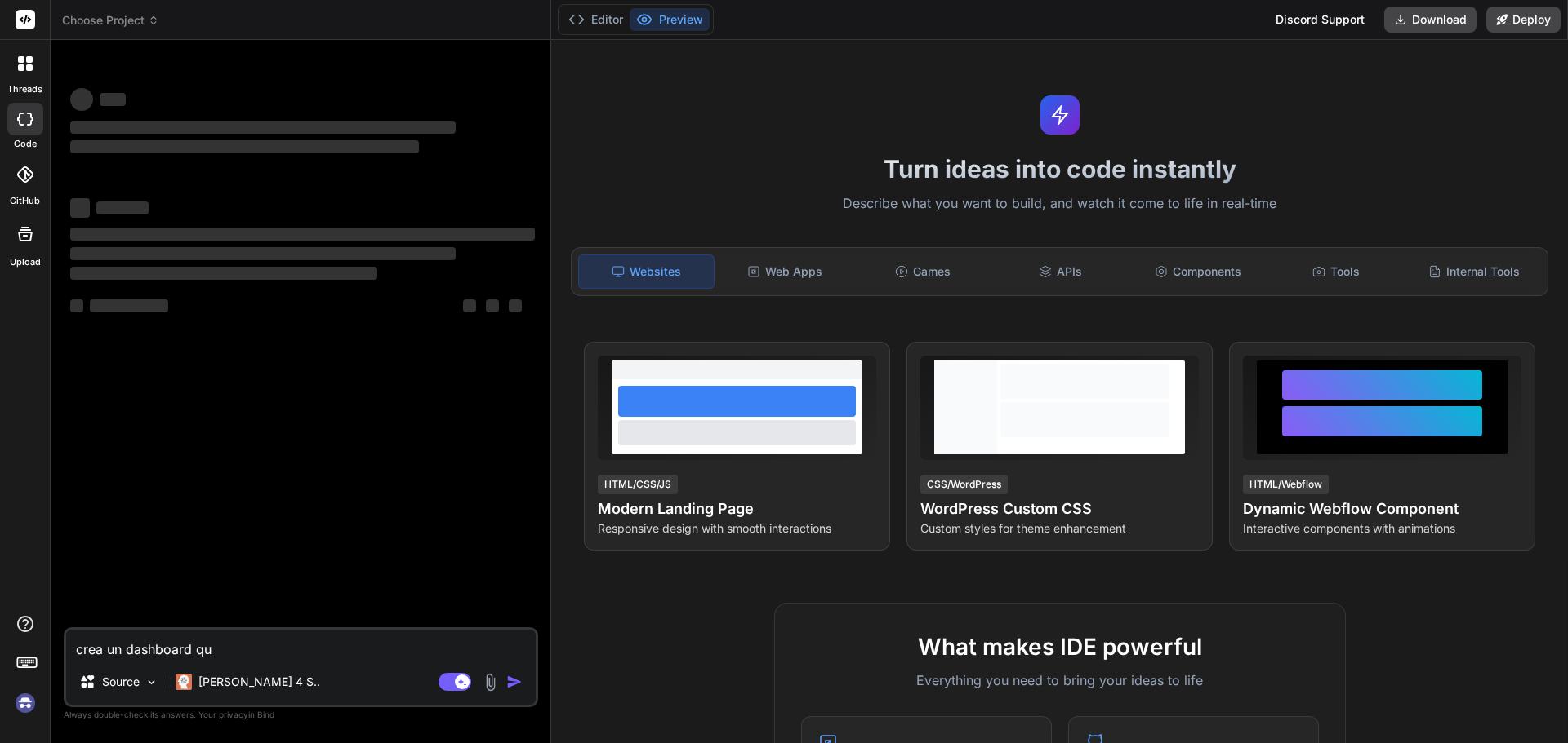
type textarea "x"
type textarea "crea un dashboard que"
type textarea "x"
type textarea "crea un dashboard que m"
type textarea "x"
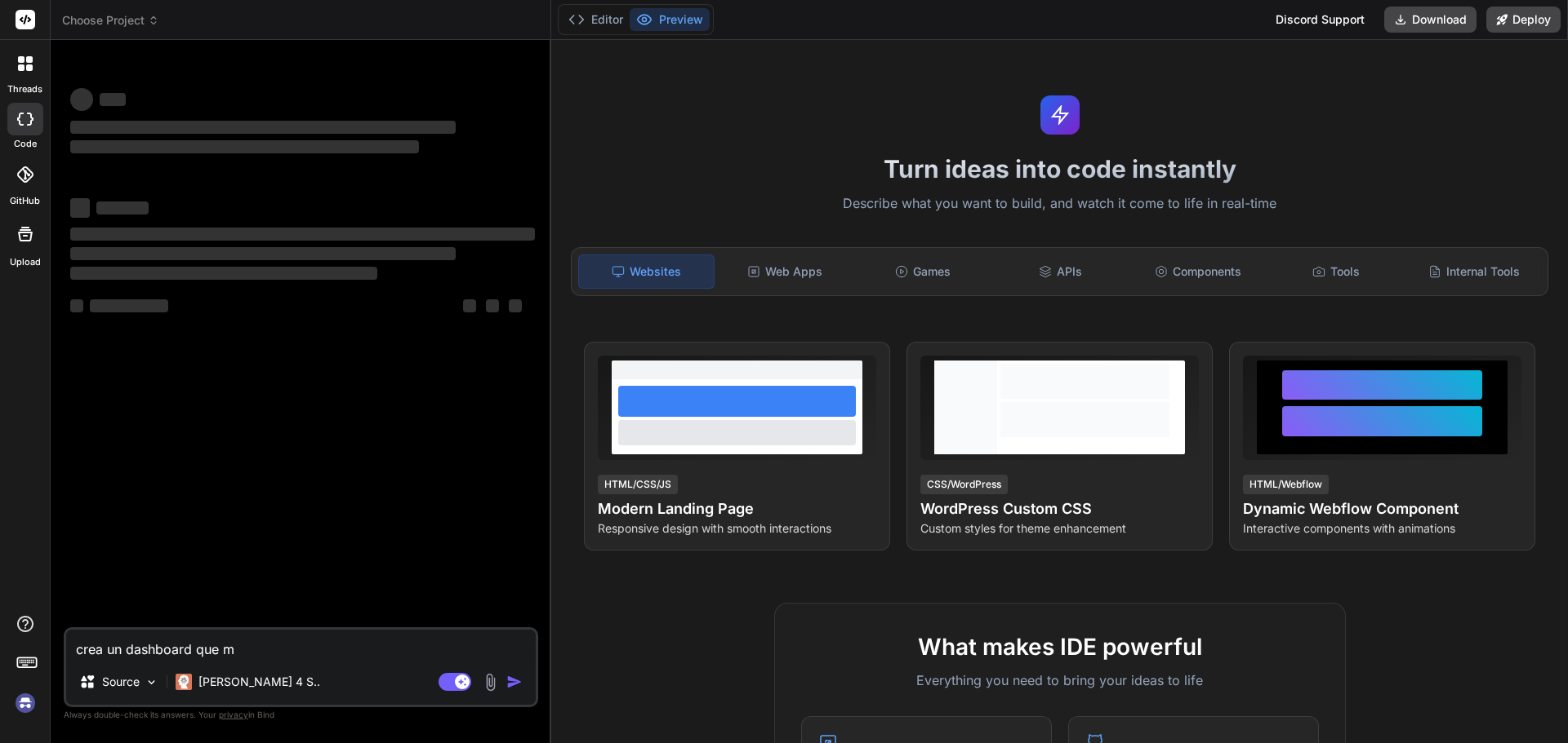
type textarea "crea un dashboard que me"
type textarea "x"
type textarea "crea un dashboard que me"
type textarea "x"
type textarea "crea un dashboard que me p"
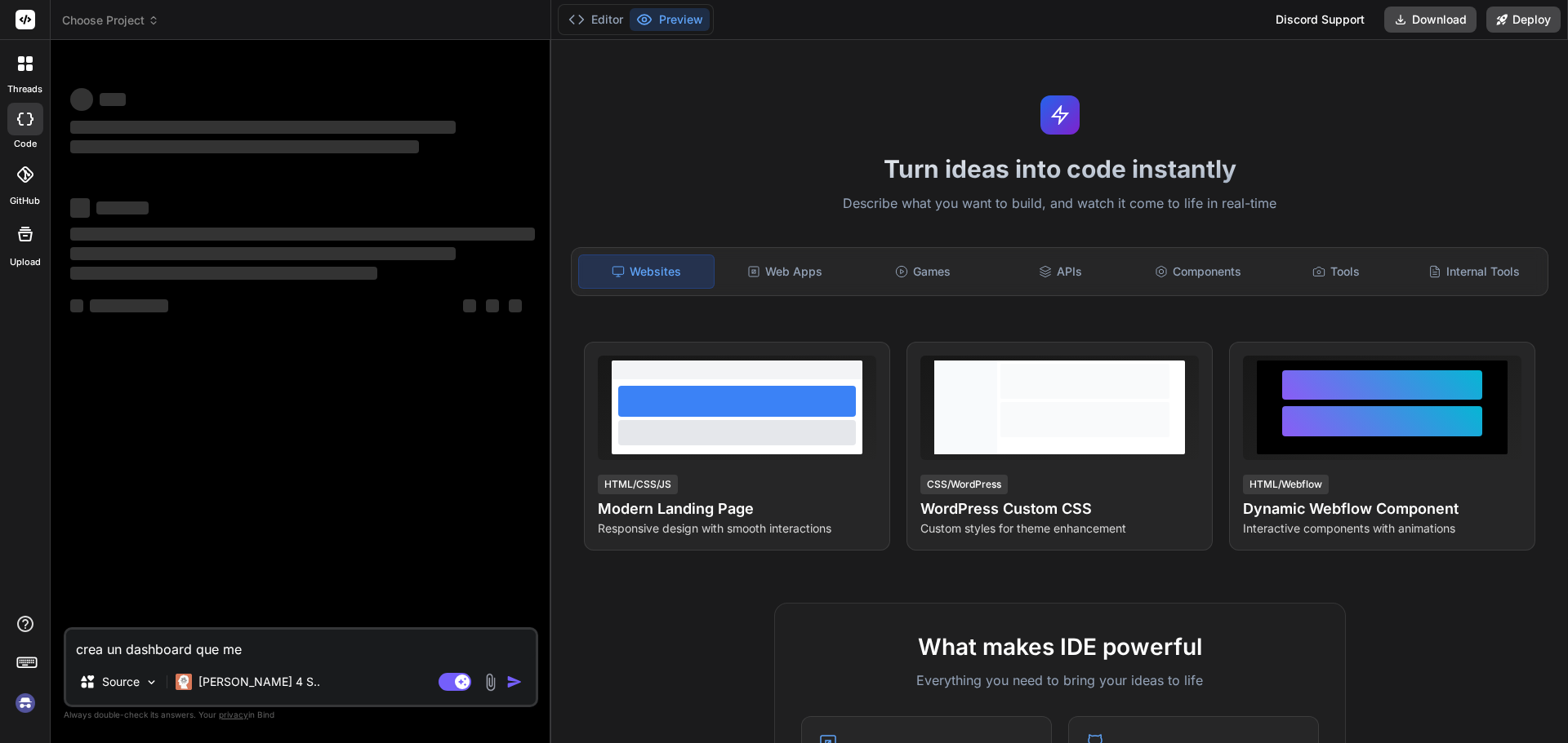
type textarea "x"
type textarea "crea un dashboard que me pe"
type textarea "x"
type textarea "crea un dashboard que me per"
type textarea "x"
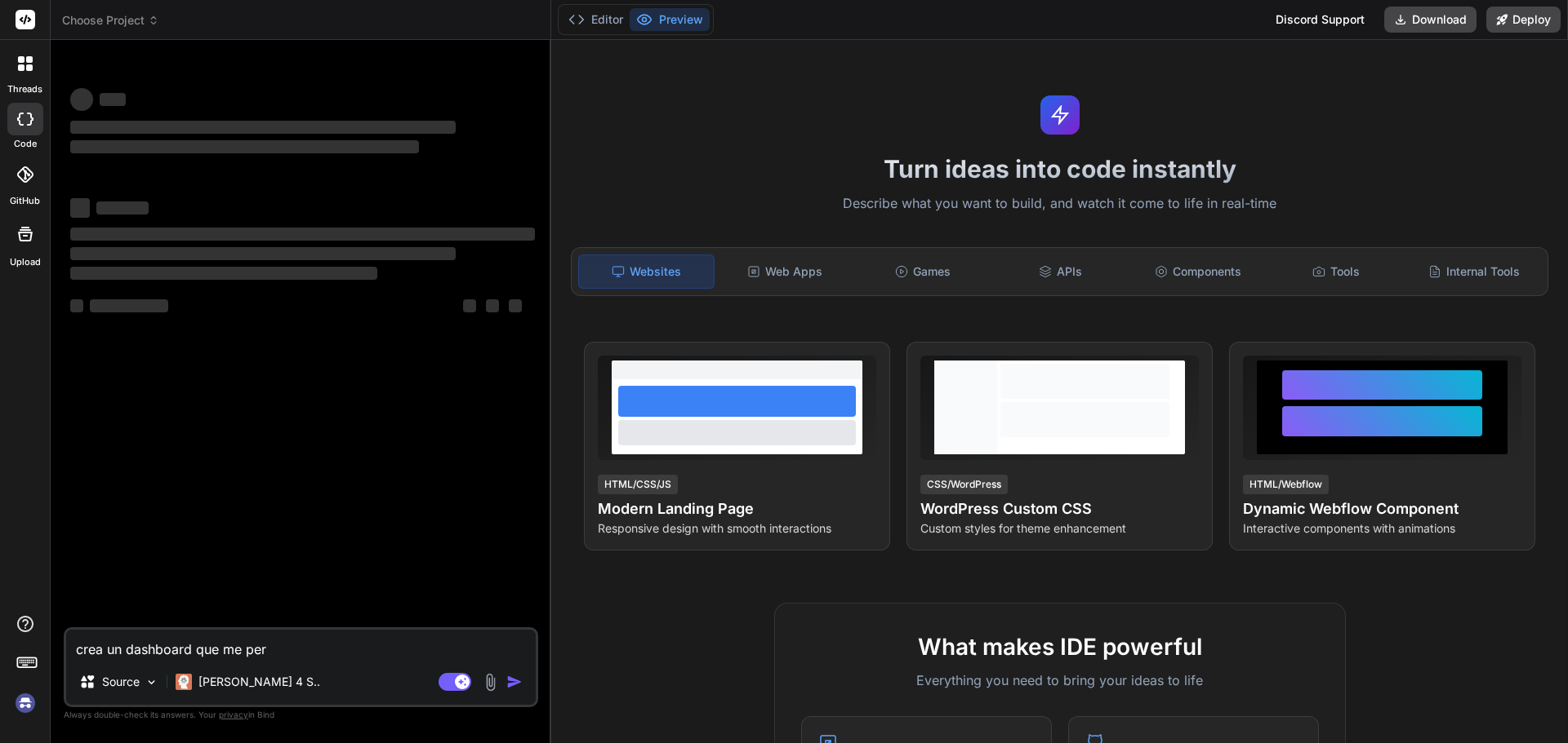
type textarea "crea un dashboard que me perm"
type textarea "x"
type textarea "crea un dashboard que me permi"
type textarea "x"
type textarea "crea un dashboard que me permit"
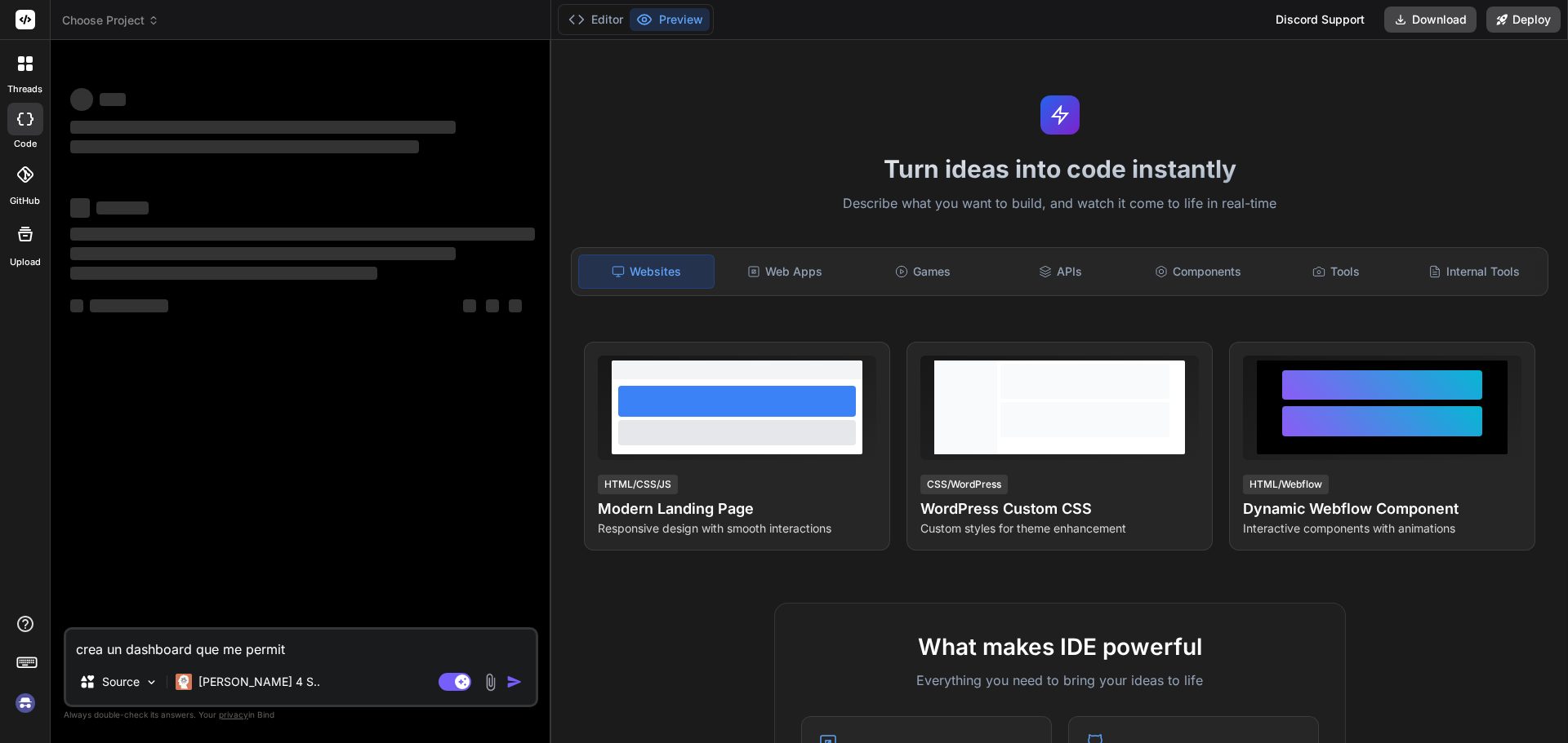
type textarea "x"
type textarea "crea un dashboard que me permita"
type textarea "x"
type textarea "crea un dashboard que me permita"
type textarea "x"
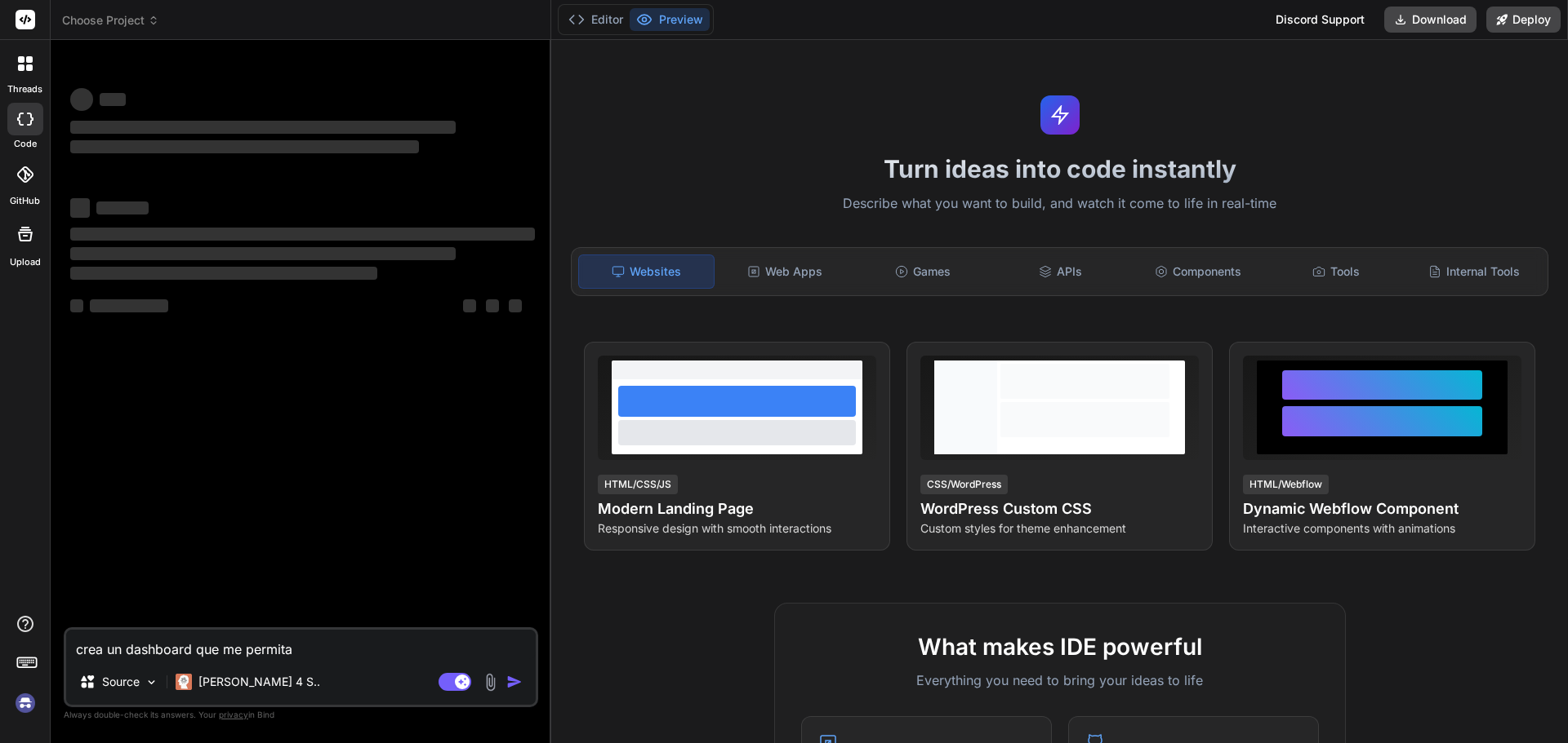
type textarea "crea un dashboard que me permita c"
type textarea "x"
type textarea "crea un dashboard que me permita cr"
type textarea "x"
type textarea "crea un dashboard que me permita cre"
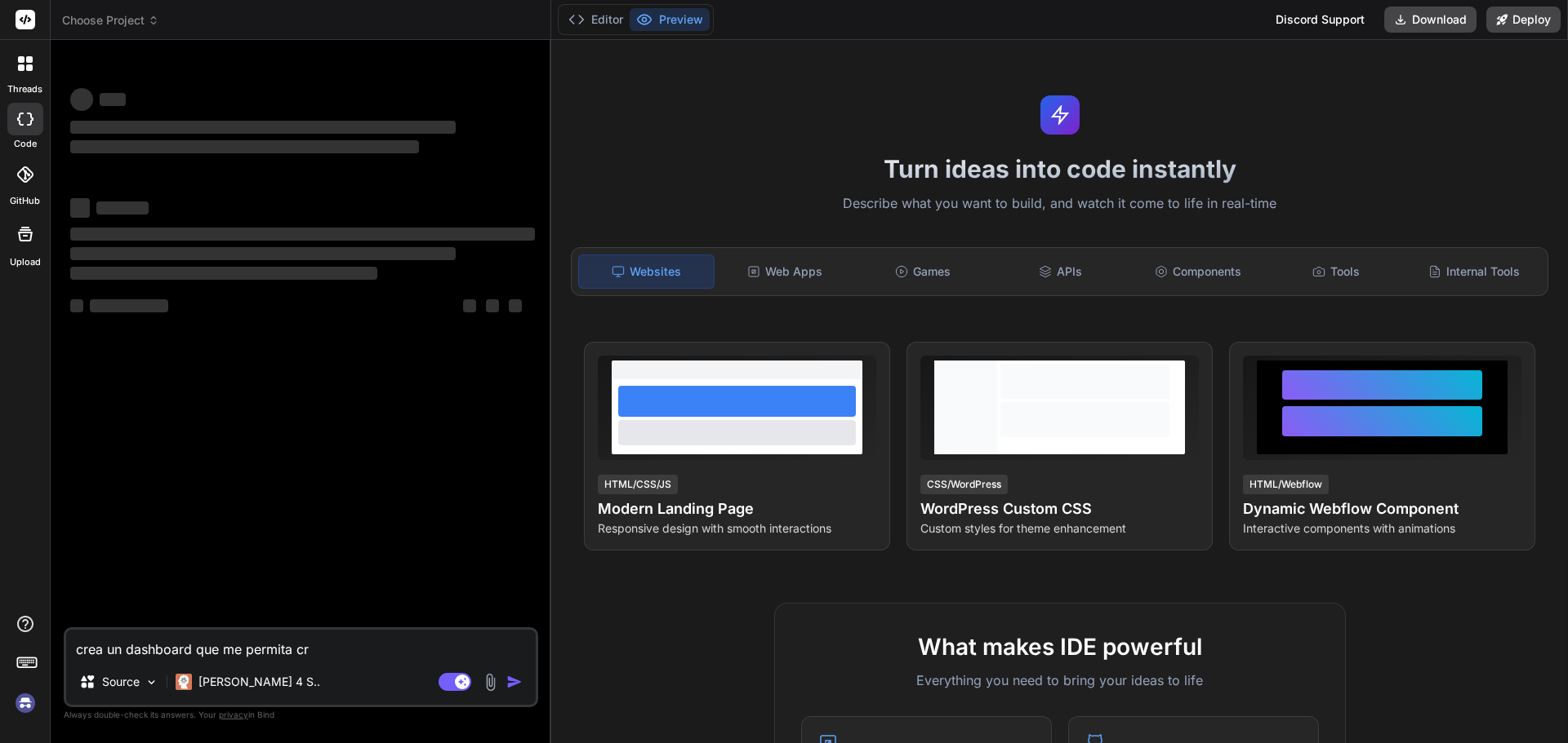
type textarea "x"
type textarea "crea un dashboard que me permita crea"
type textarea "x"
type textarea "crea un dashboard que me permita crear"
type textarea "x"
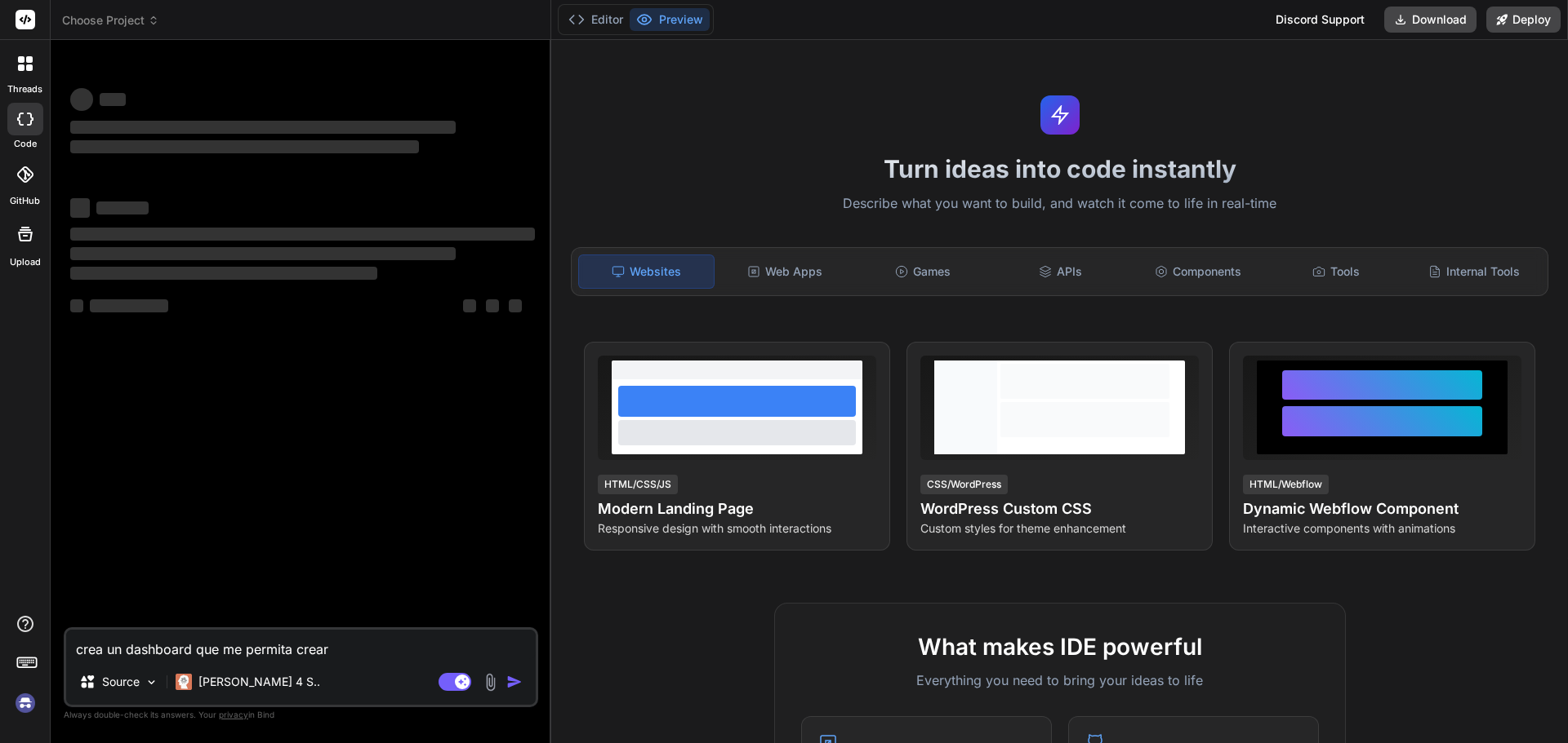
type textarea "crea un dashboard que me permita crear"
type textarea "x"
type textarea "crea un dashboard que me permita crear l"
type textarea "x"
type textarea "crea un dashboard que me permita crear li"
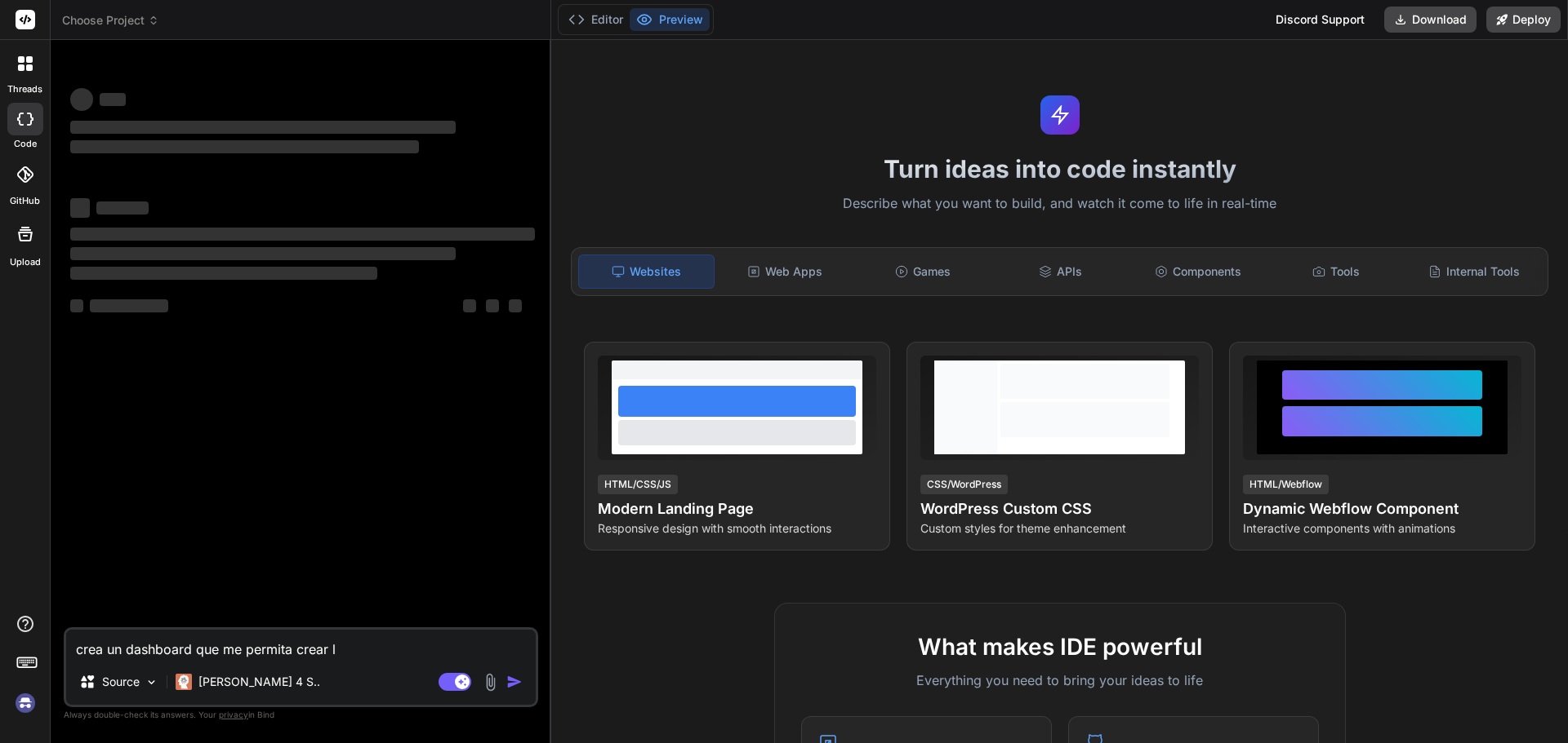
type textarea "x"
type textarea "crea un dashboard que me permita crear lic"
type textarea "x"
type textarea "crea un dashboard que me permita crear lice"
type textarea "x"
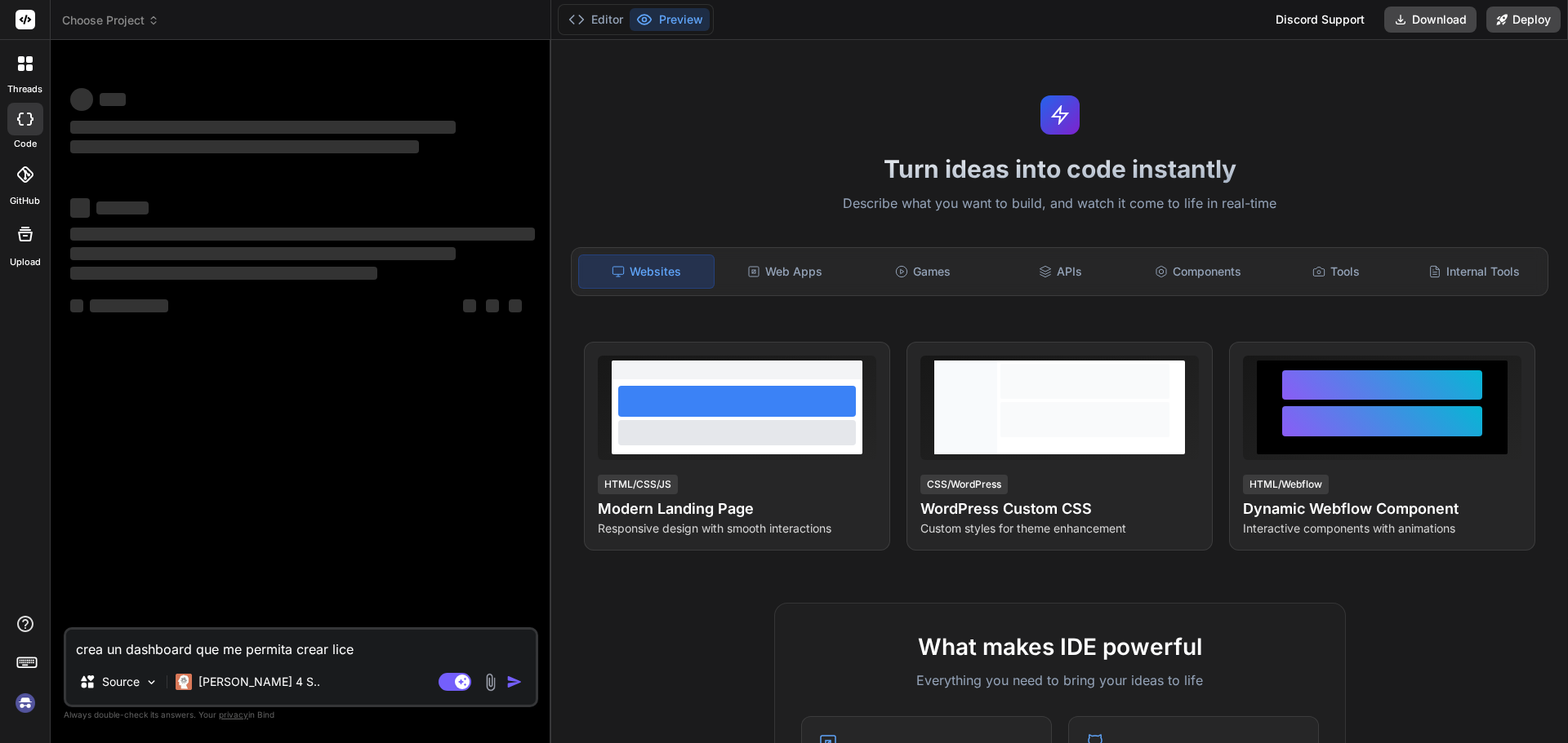
type textarea "crea un dashboard que me permita crear licen"
type textarea "x"
type textarea "crea un dashboard que me permita crear licenc"
type textarea "x"
type textarea "crea un dashboard que me permita crear licenci"
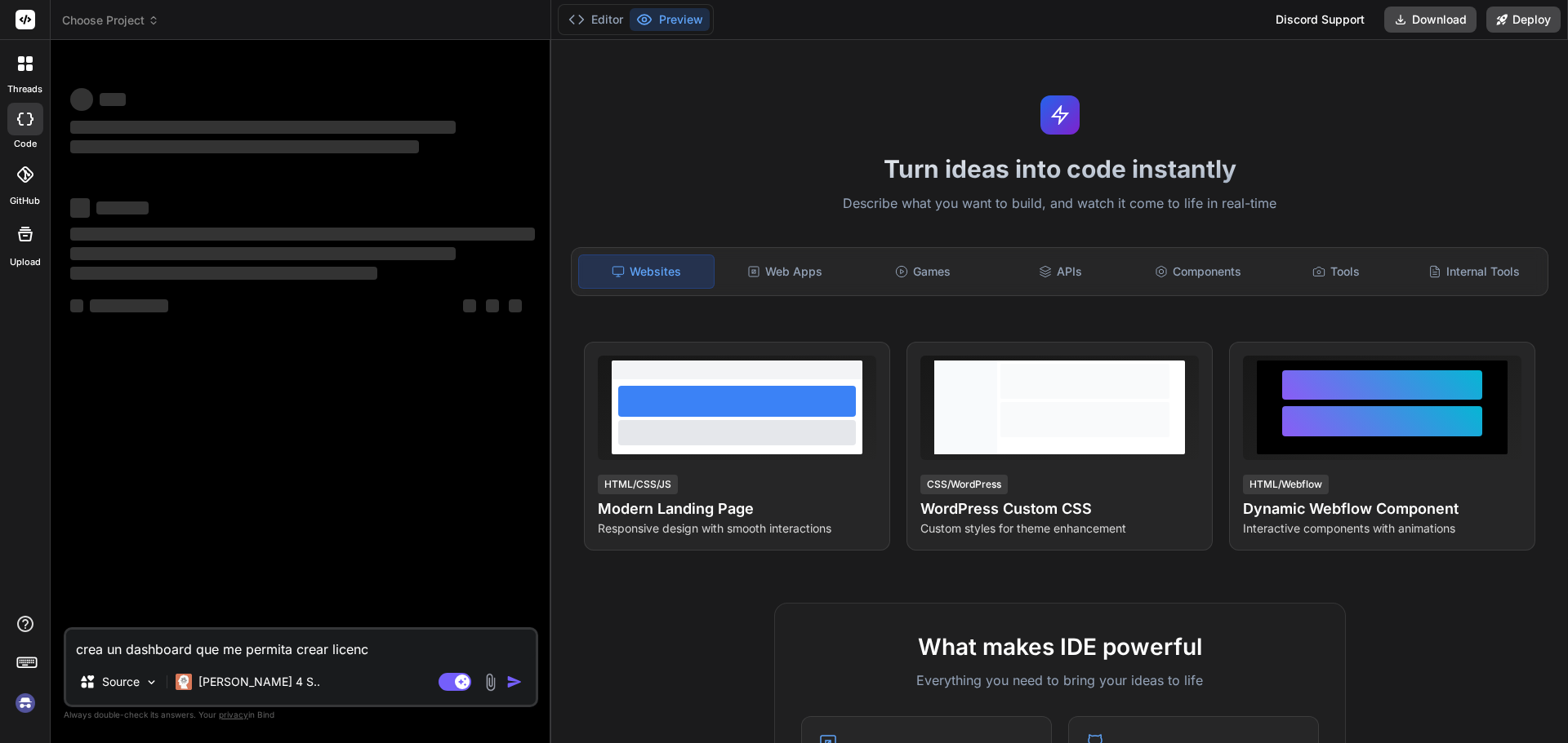
type textarea "x"
type textarea "crea un dashboard que me permita crear licencia"
type textarea "x"
type textarea "crea un dashboard que me permita crear licencias"
type textarea "x"
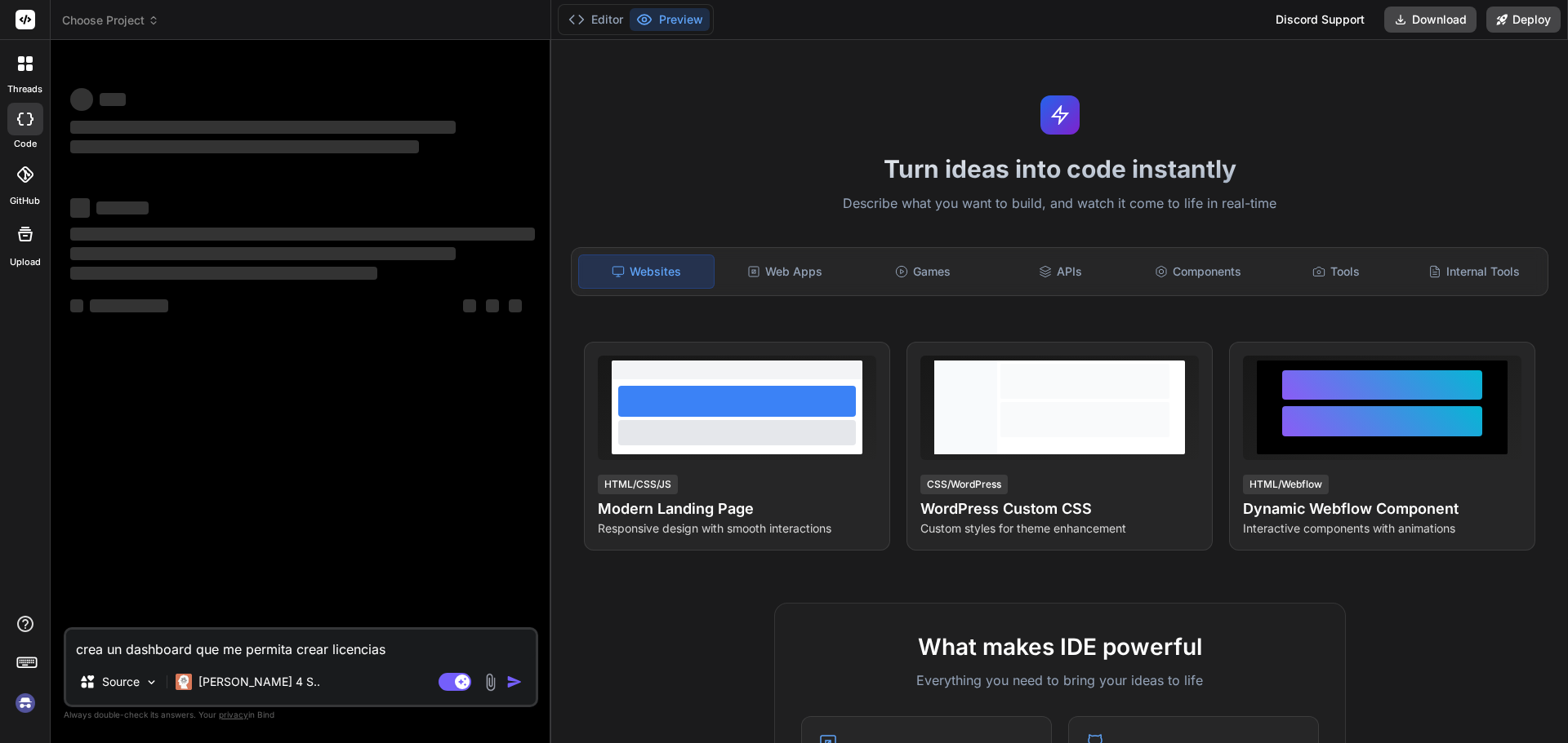
type textarea "crea un dashboard que me permita crear licencias"
type textarea "x"
type textarea "crea un dashboard que me permita crear licencias a"
type textarea "x"
type textarea "crea un dashboard que me permita crear licencias as"
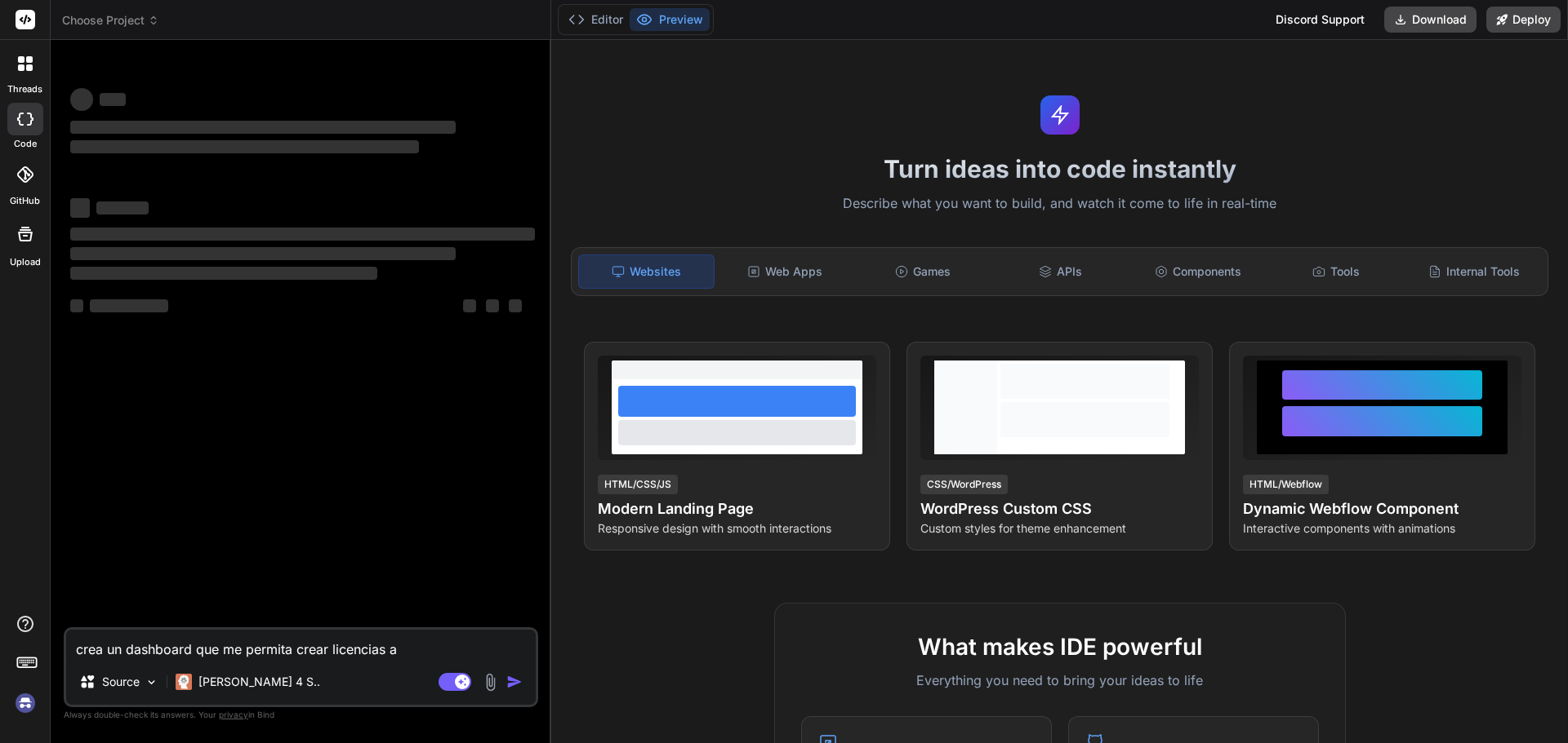
type textarea "x"
type textarea "crea un dashboard que me permita crear licencias asi"
type textarea "x"
type textarea "crea un dashboard que me permita crear licencias asi"
type textarea "x"
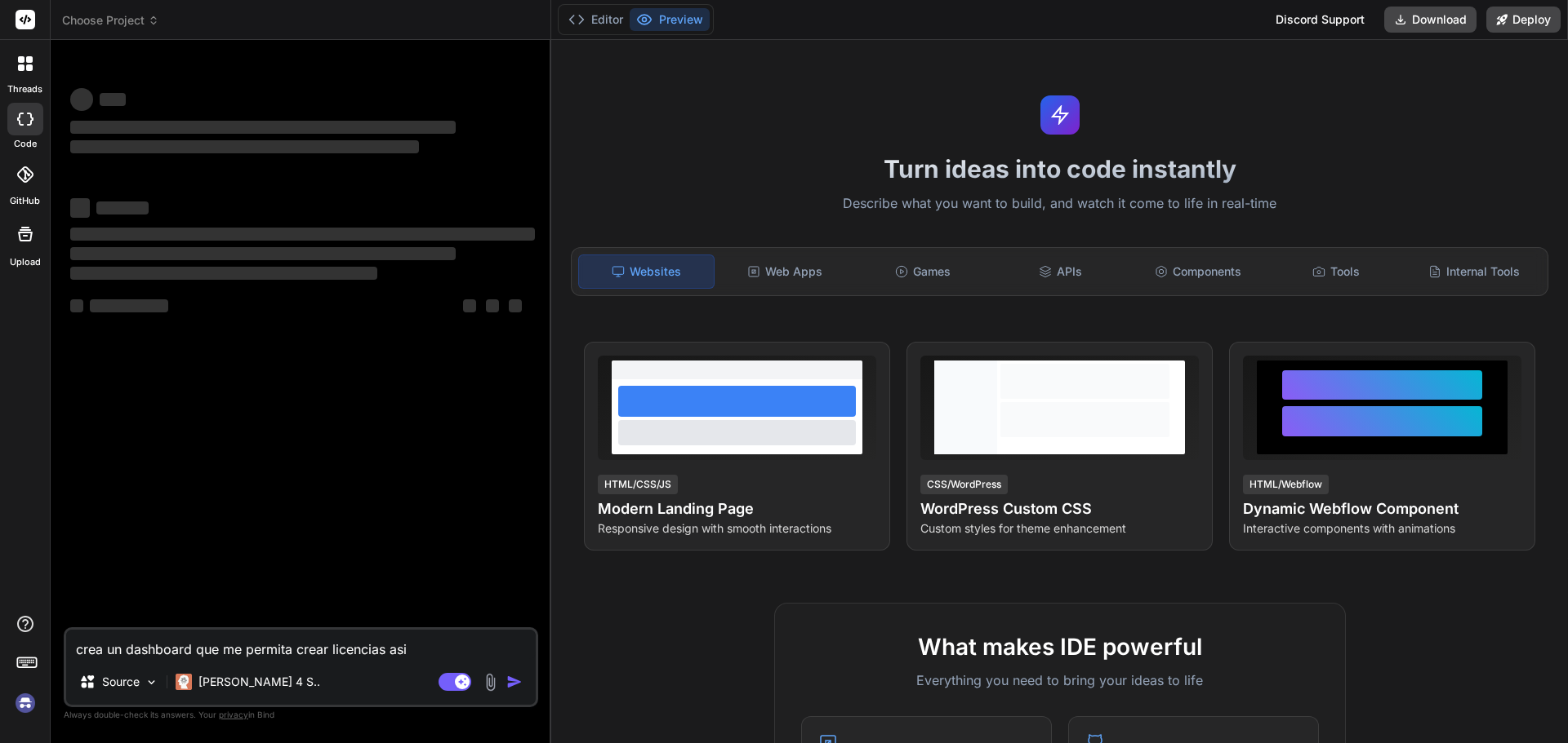
type textarea "crea un dashboard que me permita crear licencias asi c"
click at [305, 649] on textarea "crea un dashboard que me permita crear licencias asi como modifcarlas" at bounding box center [300, 644] width 469 height 30
